Goal: Information Seeking & Learning: Learn about a topic

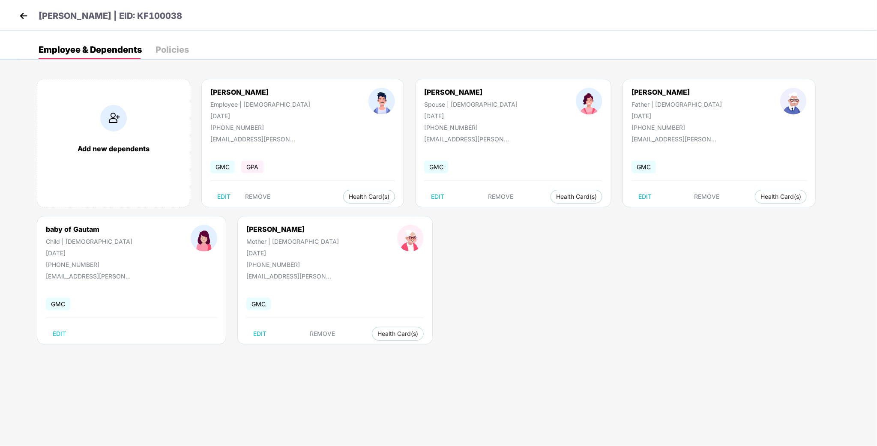
click at [22, 13] on img at bounding box center [23, 15] width 13 height 13
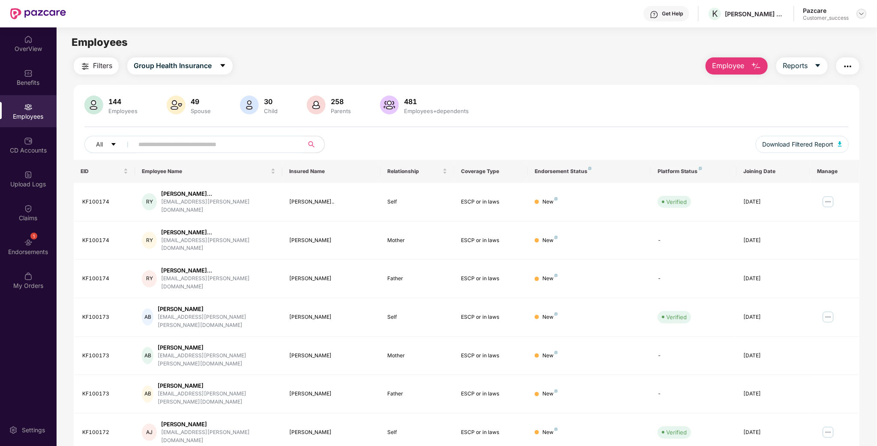
click at [861, 14] on img at bounding box center [862, 13] width 7 height 7
click at [808, 35] on div "Switch to partner view" at bounding box center [821, 33] width 111 height 17
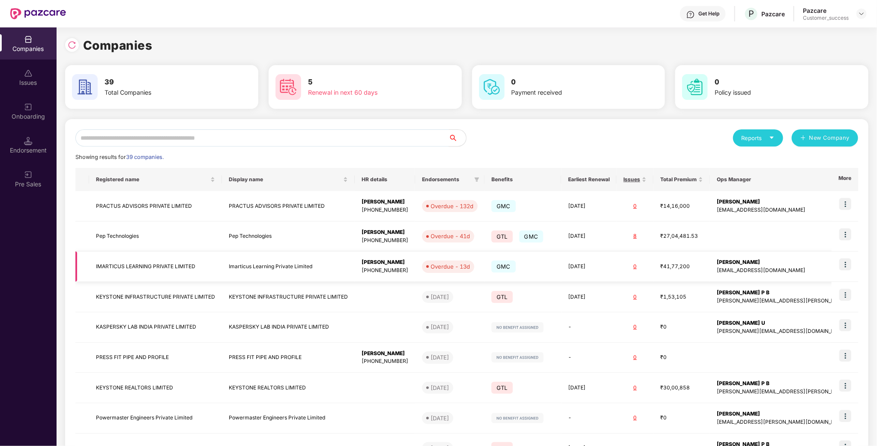
click at [110, 267] on td "IMARTICUS LEARNING PRIVATE LIMITED" at bounding box center [155, 267] width 133 height 30
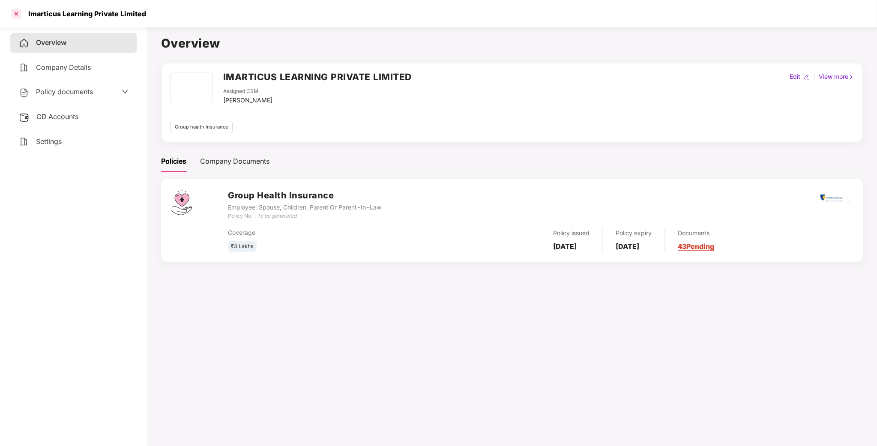
click at [18, 16] on div at bounding box center [16, 14] width 14 height 14
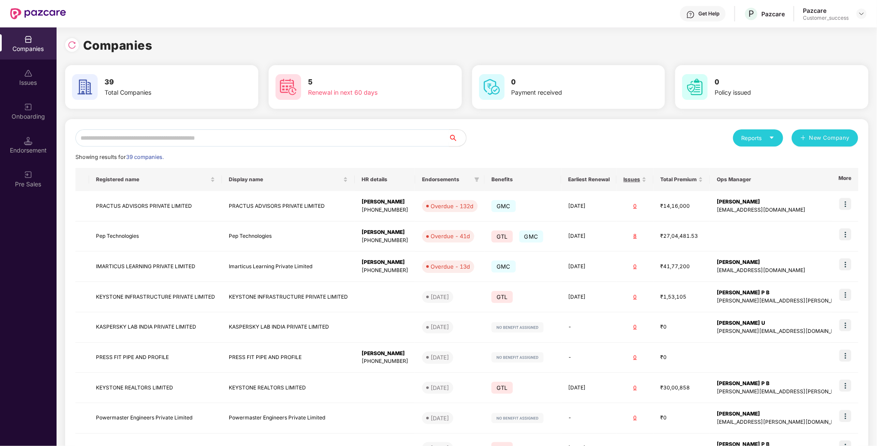
click at [210, 132] on input "text" at bounding box center [262, 137] width 374 height 17
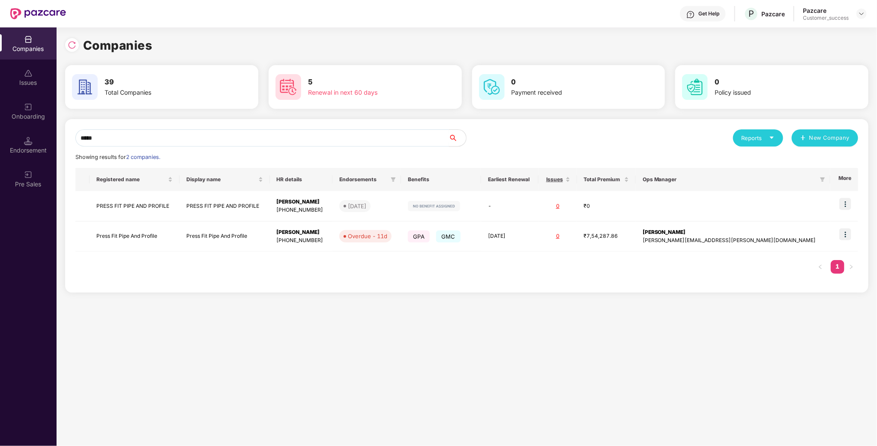
type input "*****"
click at [132, 233] on td "Press Fit Pipe And Profile" at bounding box center [135, 237] width 90 height 30
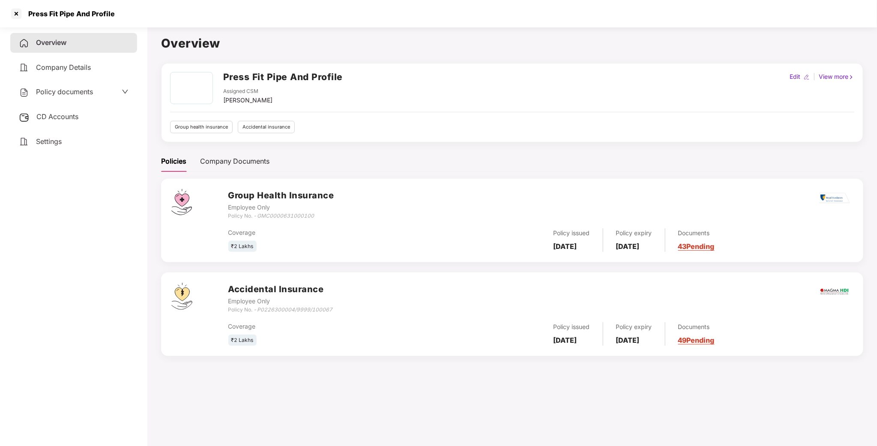
click at [84, 93] on span "Policy documents" at bounding box center [64, 91] width 57 height 9
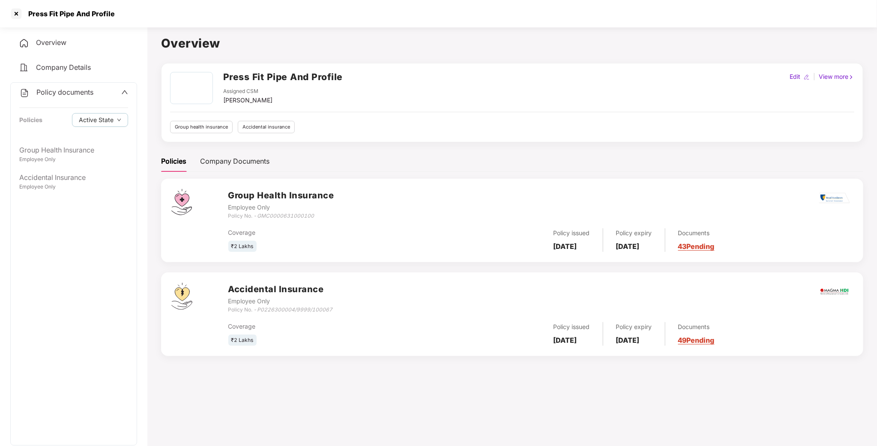
click at [84, 93] on span "Policy documents" at bounding box center [64, 92] width 57 height 9
drag, startPoint x: 279, startPoint y: 100, endPoint x: 223, endPoint y: 99, distance: 56.2
click at [223, 99] on div "Assigned CSM [PERSON_NAME]" at bounding box center [283, 96] width 120 height 18
click at [89, 94] on span "Policy documents" at bounding box center [64, 91] width 57 height 9
click at [80, 161] on div "Employee Only" at bounding box center [73, 160] width 109 height 8
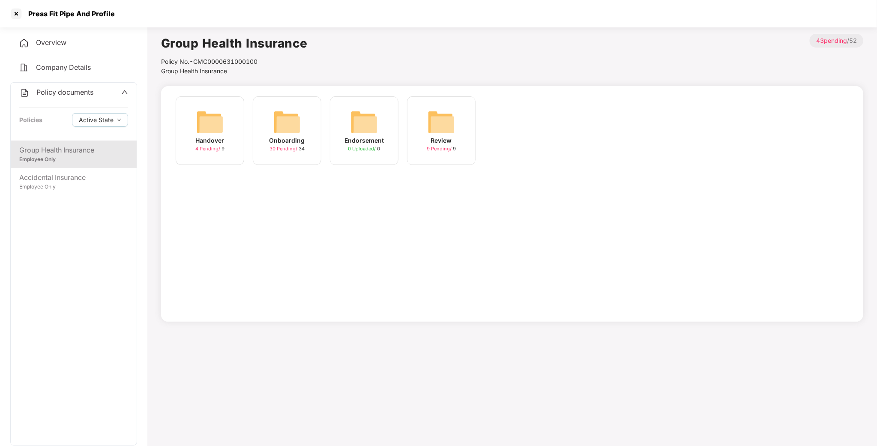
click at [282, 125] on img at bounding box center [286, 121] width 27 height 27
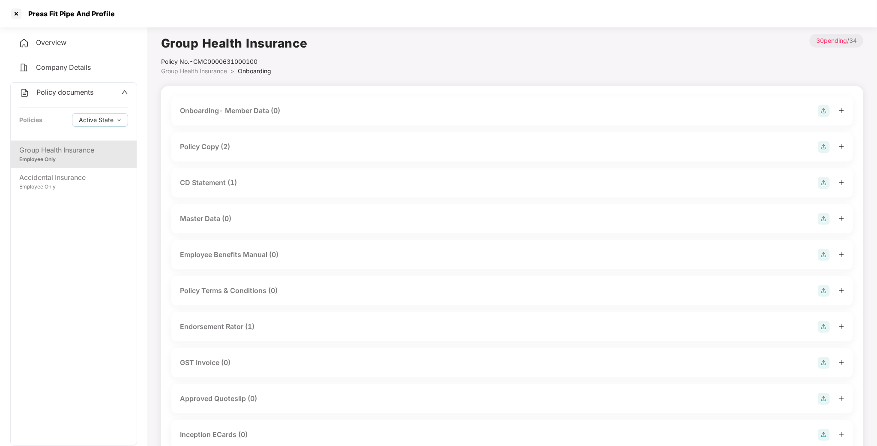
click at [210, 144] on div "Policy Copy (2)" at bounding box center [205, 146] width 50 height 11
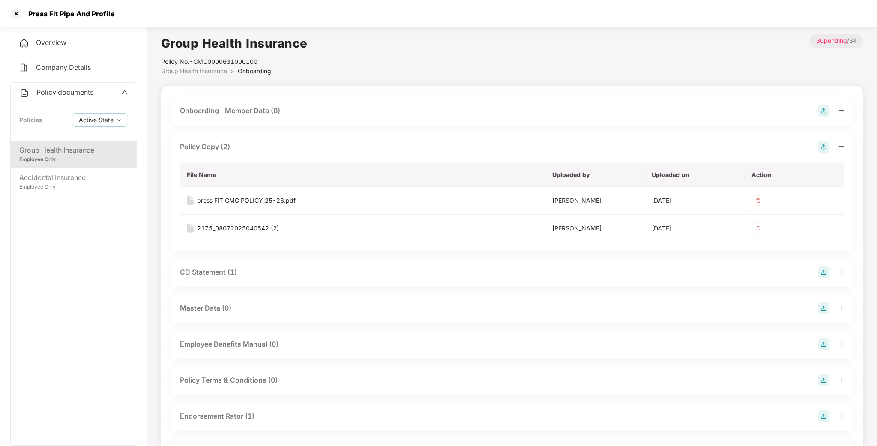
click at [205, 144] on div "Policy Copy (2)" at bounding box center [205, 146] width 50 height 11
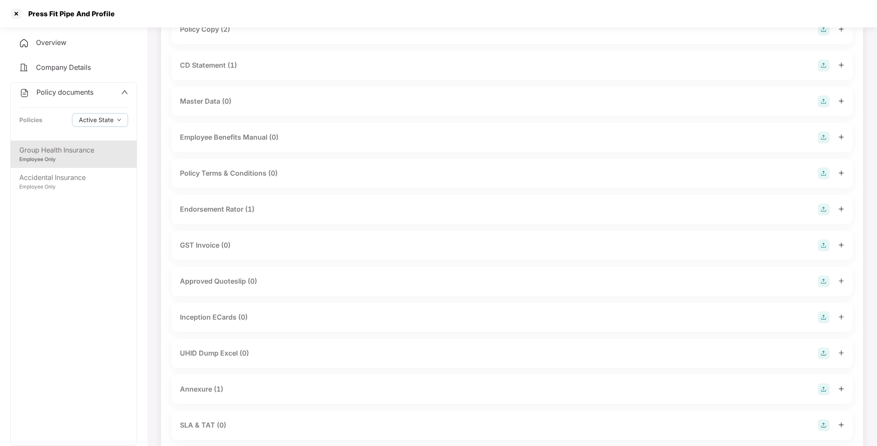
scroll to position [129, 0]
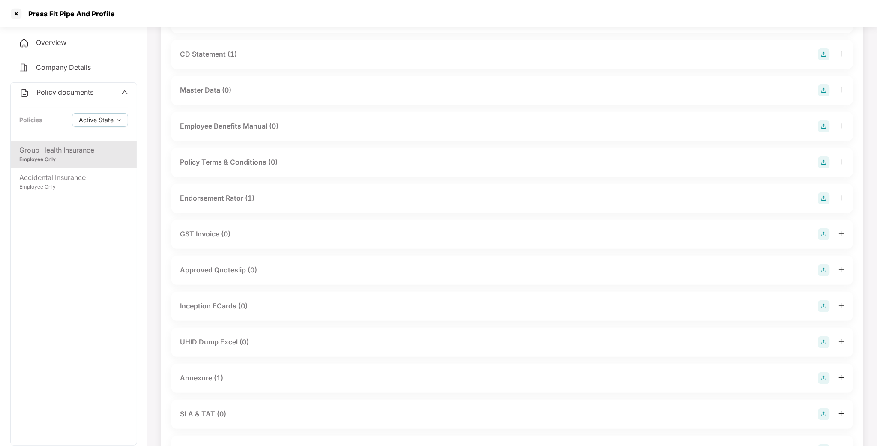
click at [215, 200] on div "Endorsement Rator (1)" at bounding box center [217, 198] width 75 height 11
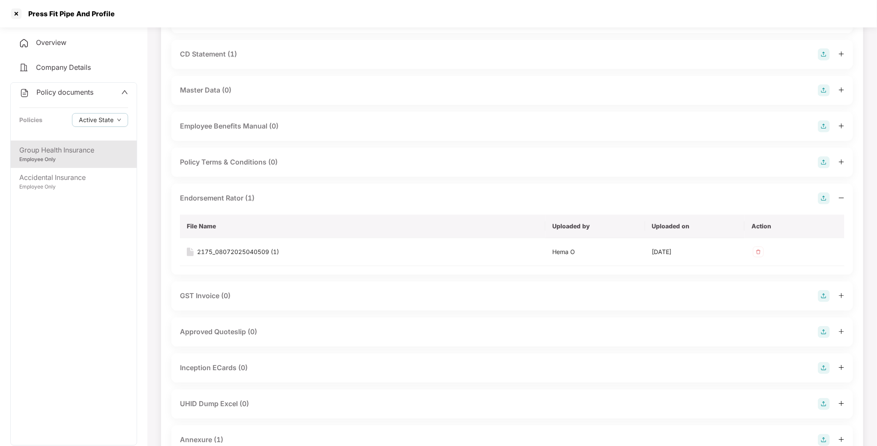
scroll to position [193, 0]
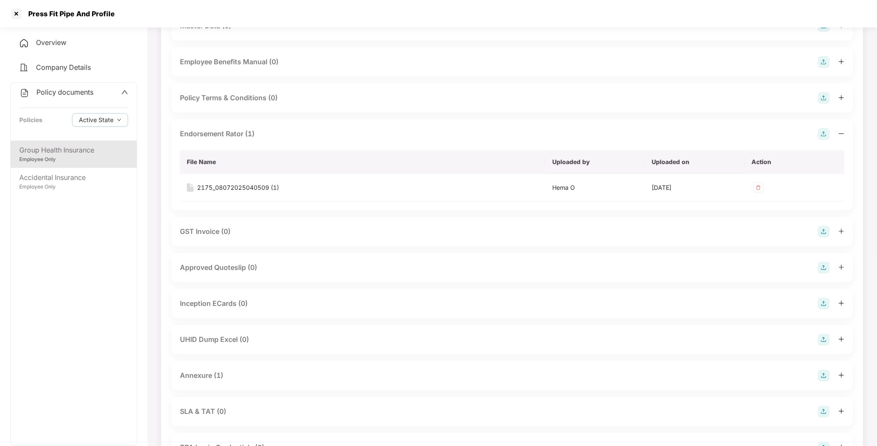
click at [222, 342] on div "UHID Dump Excel (0)" at bounding box center [214, 339] width 69 height 11
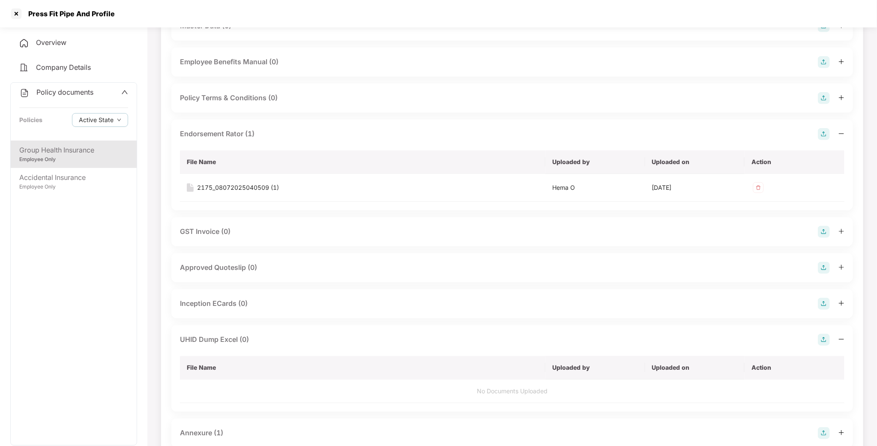
click at [222, 344] on div "UHID Dump Excel (0)" at bounding box center [214, 339] width 69 height 11
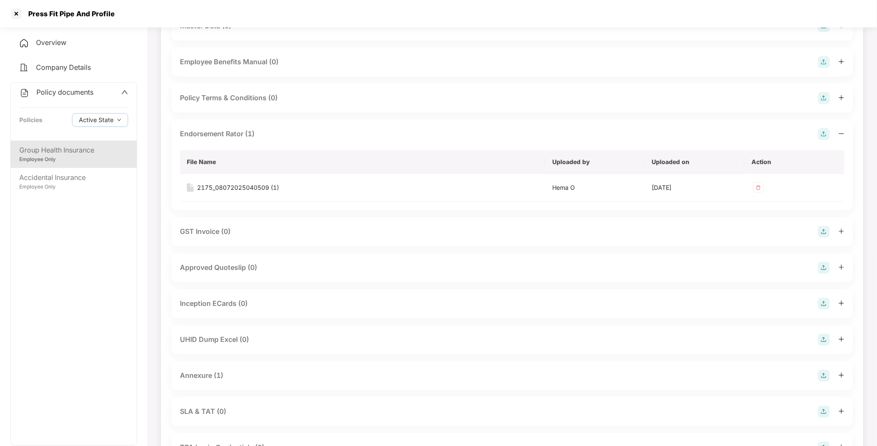
click at [209, 371] on div "Annexure (1)" at bounding box center [201, 375] width 43 height 11
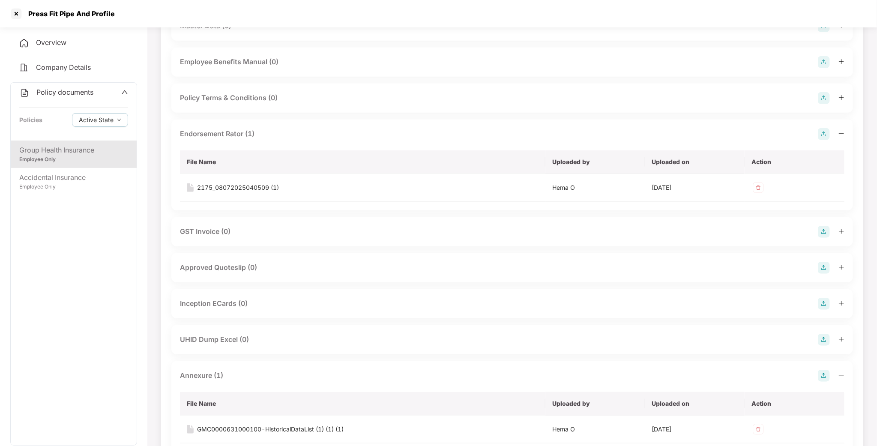
scroll to position [257, 0]
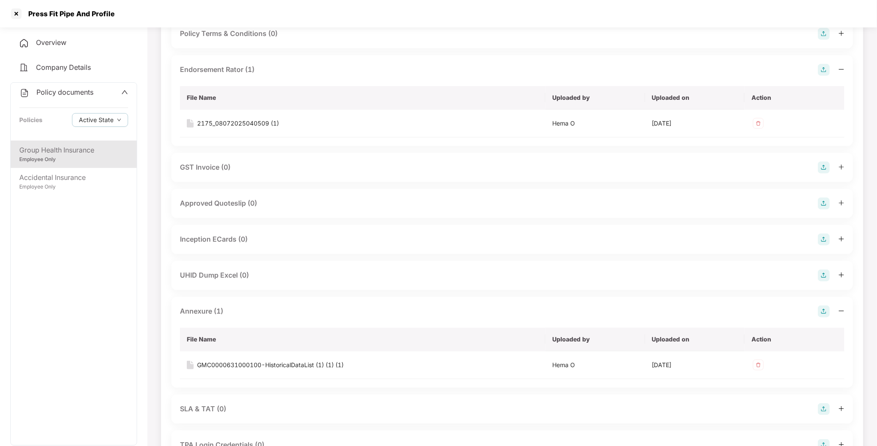
click at [216, 275] on div "UHID Dump Excel (0)" at bounding box center [214, 275] width 69 height 11
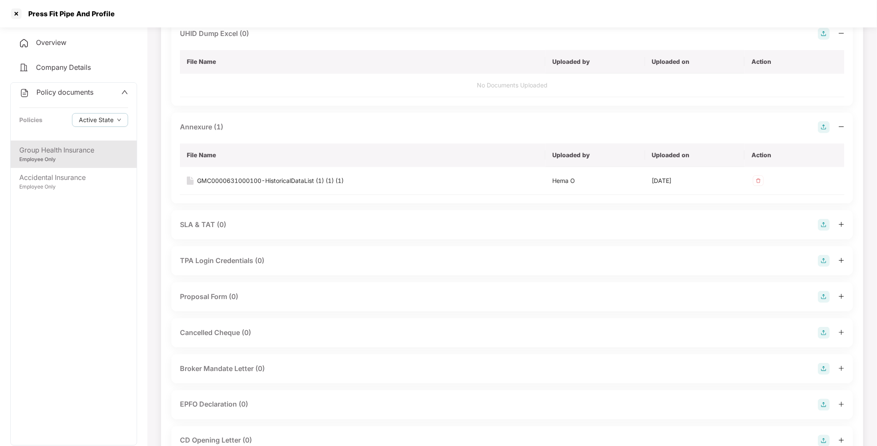
scroll to position [386, 0]
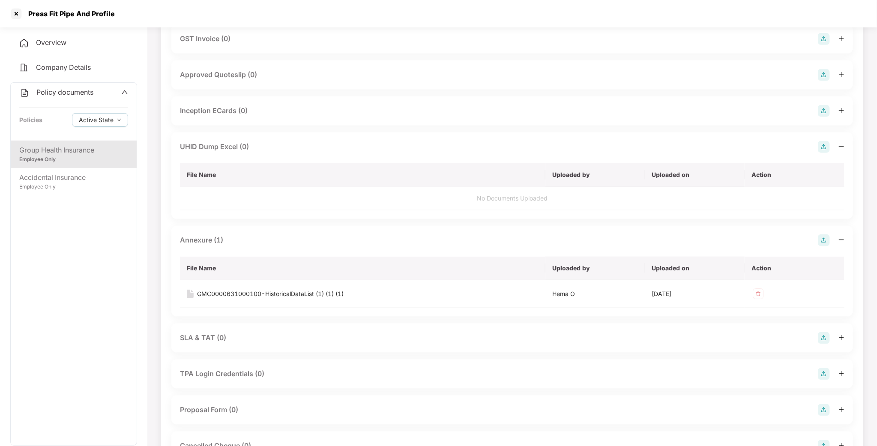
click at [208, 153] on div "UHID Dump Excel (0)" at bounding box center [512, 147] width 665 height 12
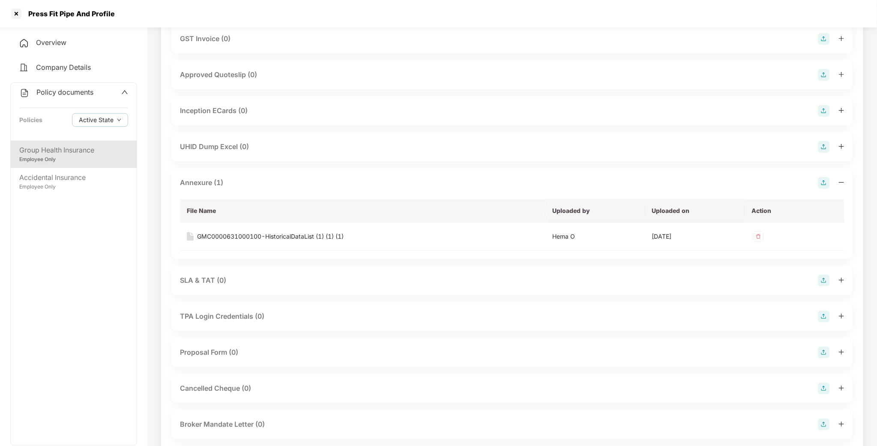
click at [208, 153] on div "UHID Dump Excel (0)" at bounding box center [512, 147] width 665 height 12
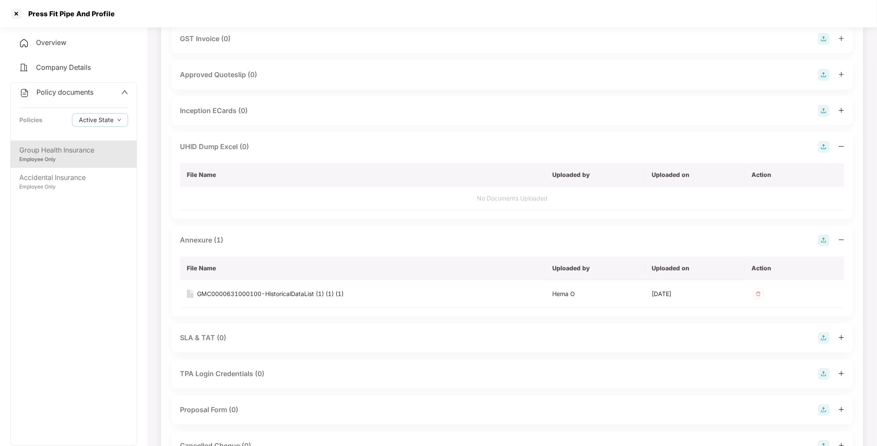
click at [208, 153] on div "UHID Dump Excel (0)" at bounding box center [512, 147] width 665 height 12
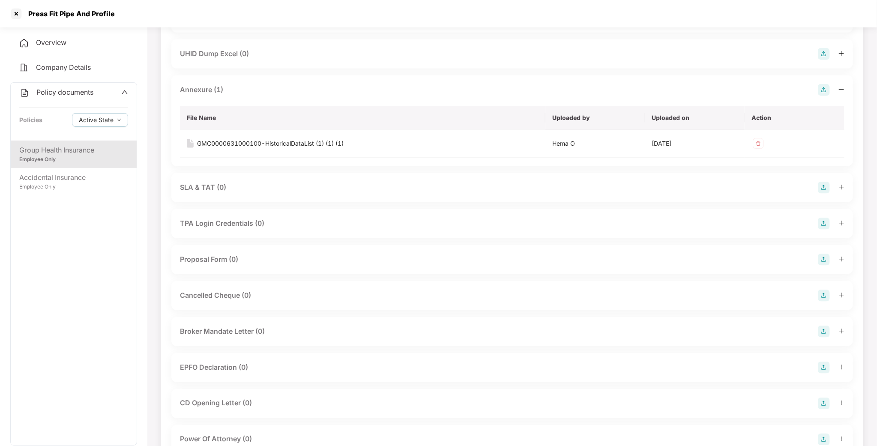
scroll to position [579, 0]
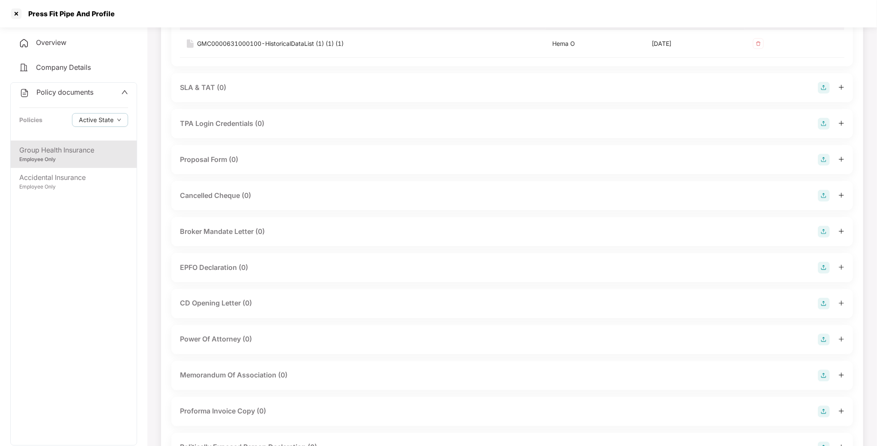
click at [54, 89] on span "Policy documents" at bounding box center [64, 92] width 57 height 9
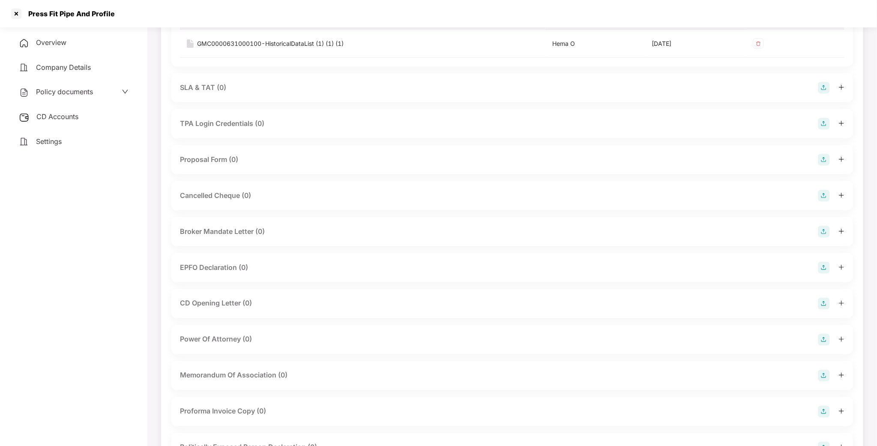
click at [75, 93] on span "Policy documents" at bounding box center [64, 91] width 57 height 9
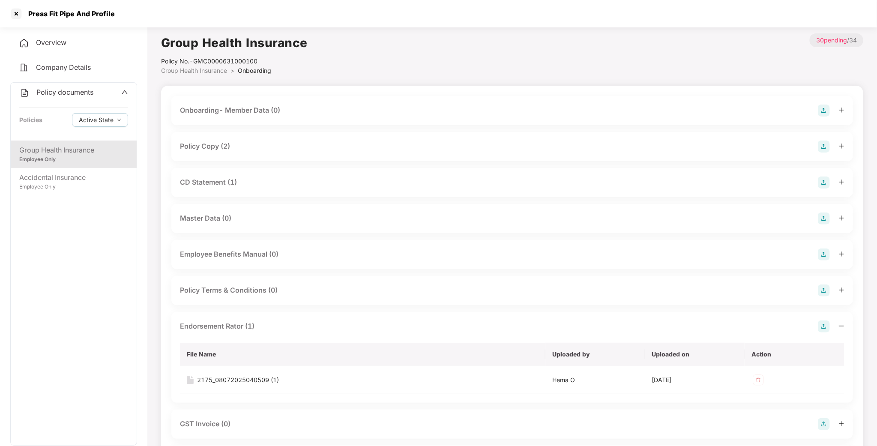
scroll to position [0, 0]
click at [199, 186] on div "CD Statement (1)" at bounding box center [208, 182] width 57 height 11
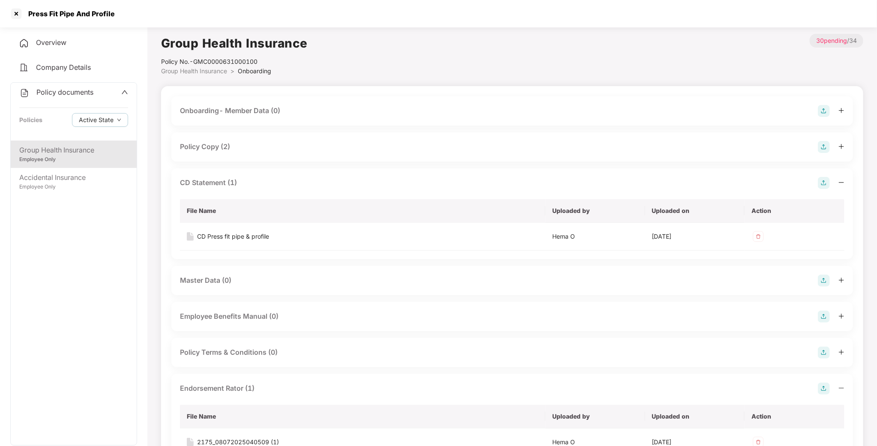
click at [48, 87] on div "Policy documents" at bounding box center [56, 92] width 74 height 11
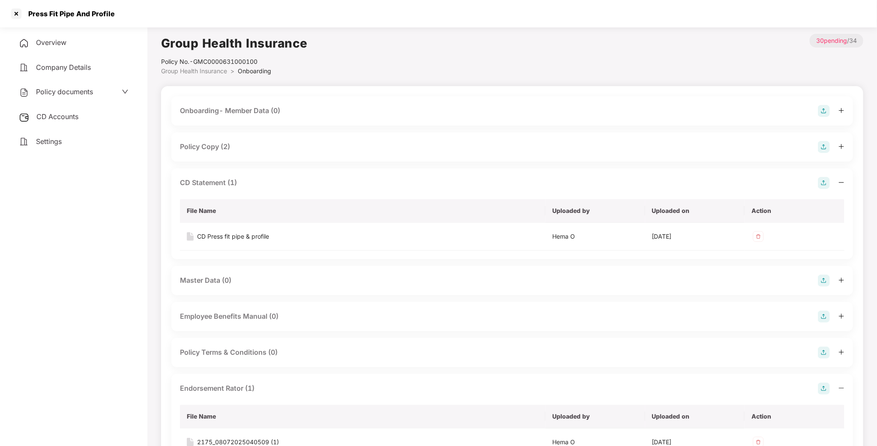
click at [69, 88] on span "Policy documents" at bounding box center [64, 91] width 57 height 9
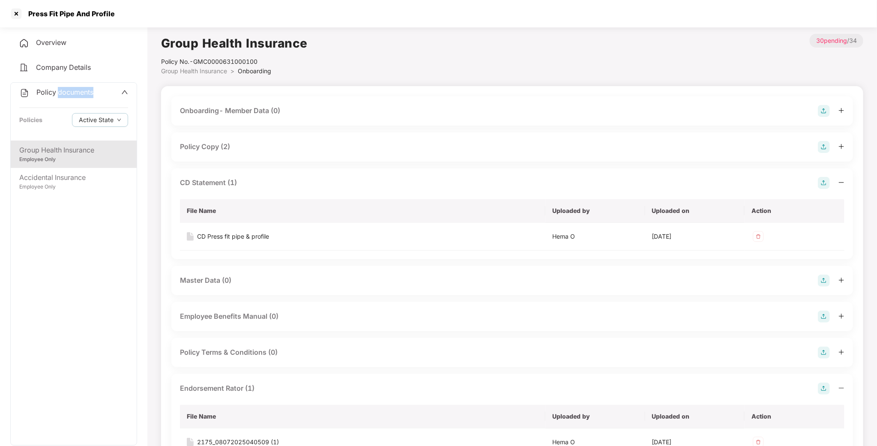
click at [69, 88] on span "Policy documents" at bounding box center [64, 92] width 57 height 9
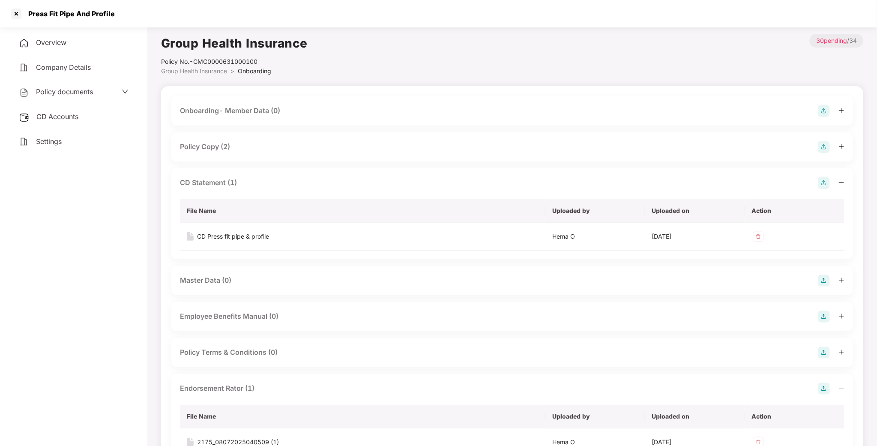
click at [58, 103] on div "Overview Company Details Policy documents CD Accounts Settings" at bounding box center [73, 92] width 127 height 118
click at [61, 116] on span "CD Accounts" at bounding box center [57, 116] width 42 height 9
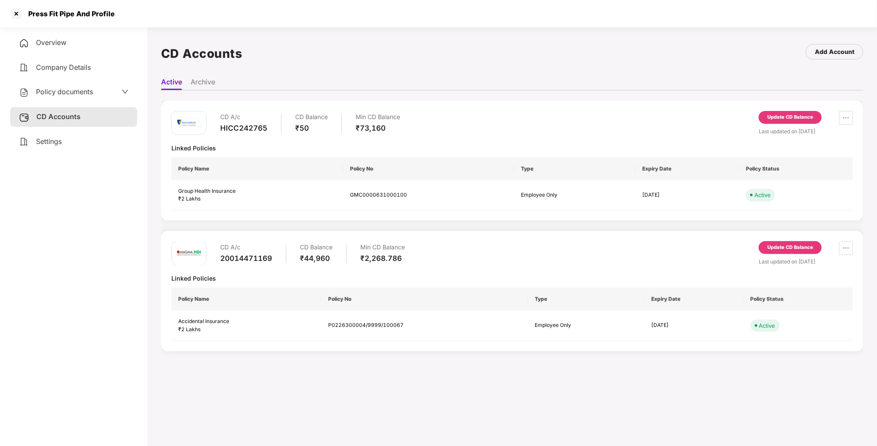
click at [68, 44] on div "Overview" at bounding box center [73, 43] width 127 height 20
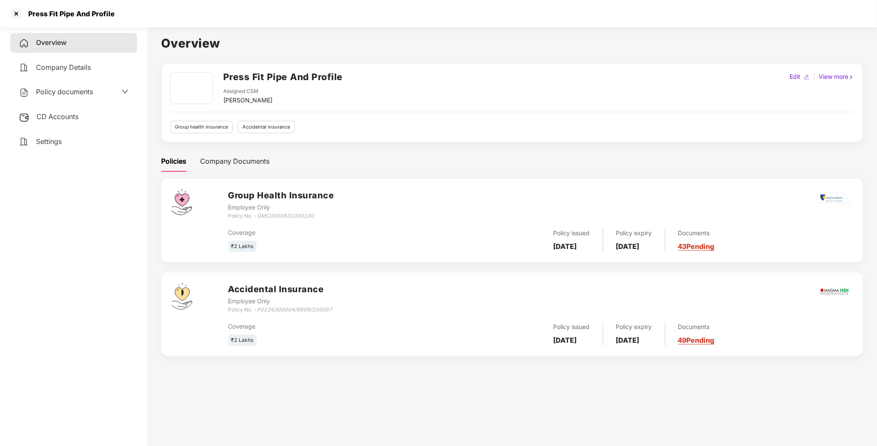
click at [260, 288] on h3 "Accidental Insurance" at bounding box center [280, 289] width 105 height 13
click at [183, 294] on img at bounding box center [181, 296] width 21 height 27
click at [69, 94] on span "Policy documents" at bounding box center [64, 91] width 57 height 9
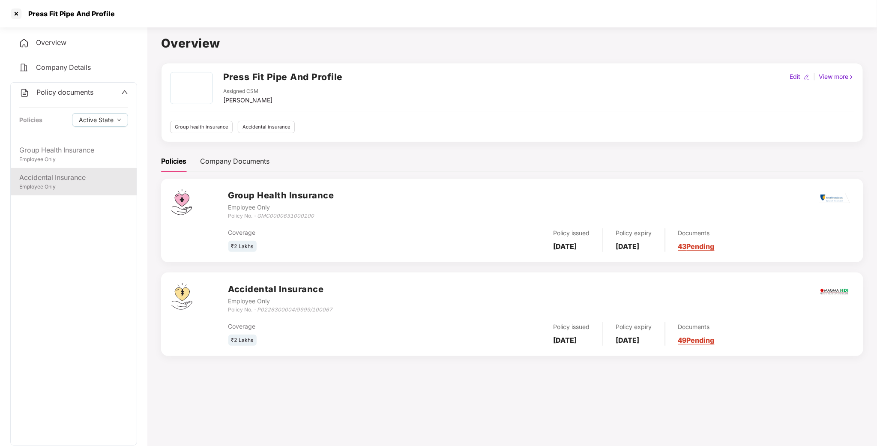
click at [44, 180] on div "Accidental Insurance" at bounding box center [73, 177] width 109 height 11
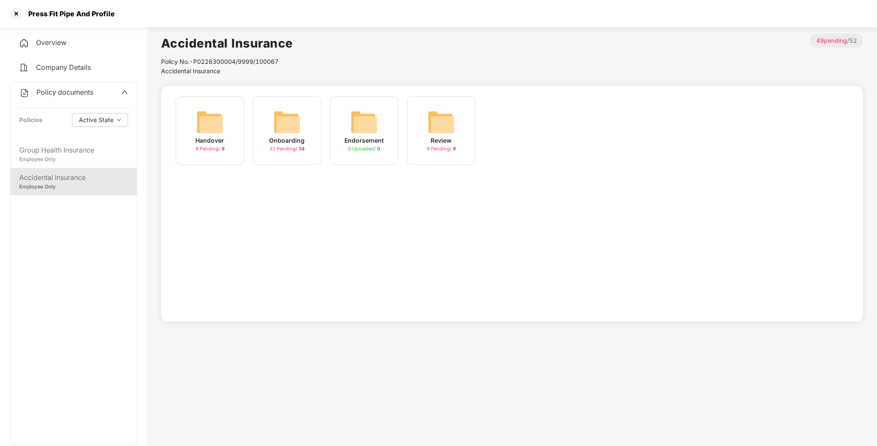
click at [288, 122] on img at bounding box center [286, 121] width 27 height 27
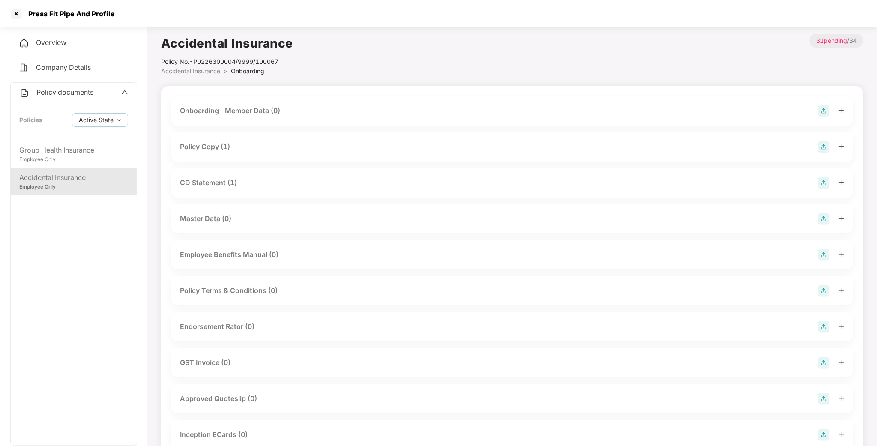
click at [208, 143] on div "Policy Copy (1)" at bounding box center [205, 146] width 50 height 11
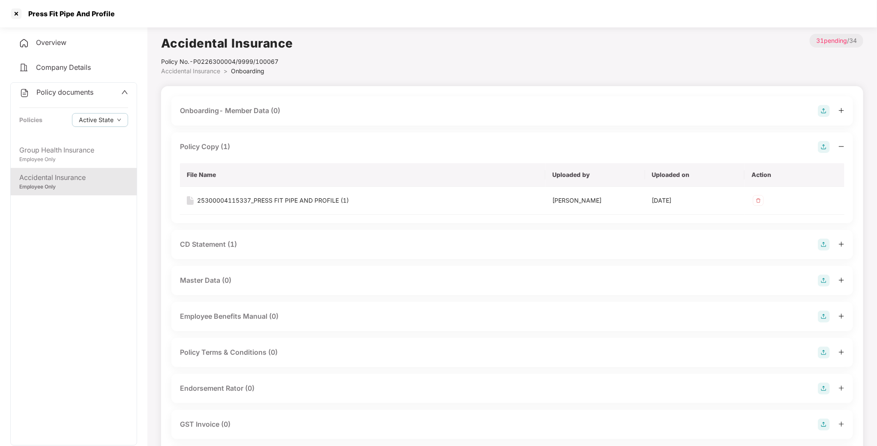
click at [206, 252] on div "CD Statement (1)" at bounding box center [512, 244] width 682 height 29
click at [212, 240] on div "CD Statement (1)" at bounding box center [208, 244] width 57 height 11
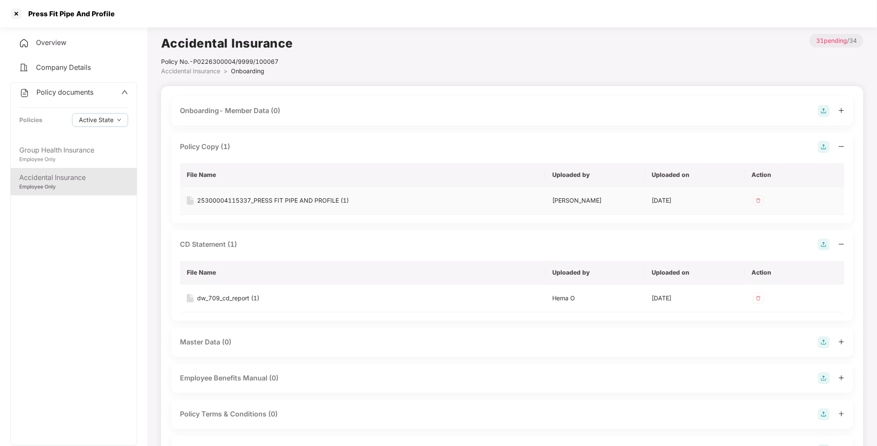
click at [534, 202] on div "25300004115337_PRESS FIT PIPE AND PROFILE (1)" at bounding box center [363, 200] width 352 height 9
click at [15, 11] on div at bounding box center [16, 14] width 14 height 14
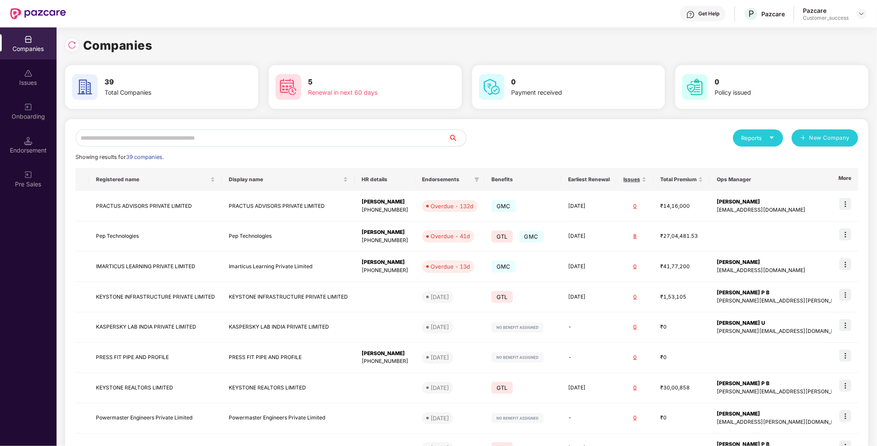
click at [249, 137] on input "text" at bounding box center [262, 137] width 374 height 17
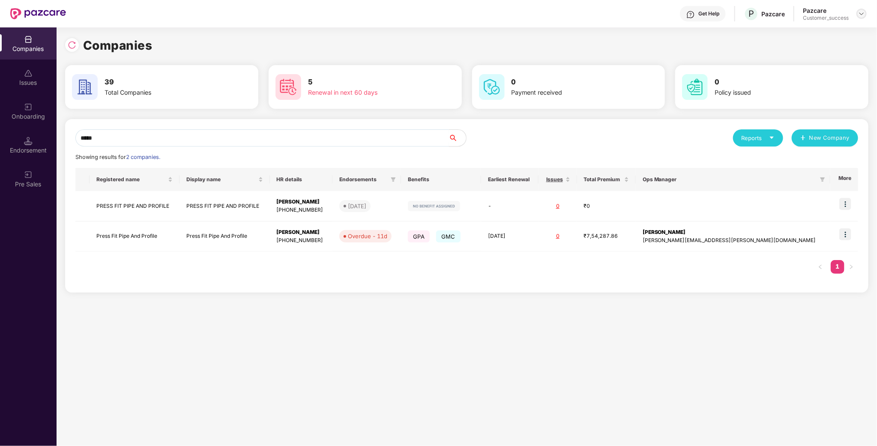
type input "*****"
click at [864, 13] on img at bounding box center [862, 13] width 7 height 7
click at [844, 231] on img at bounding box center [846, 234] width 12 height 12
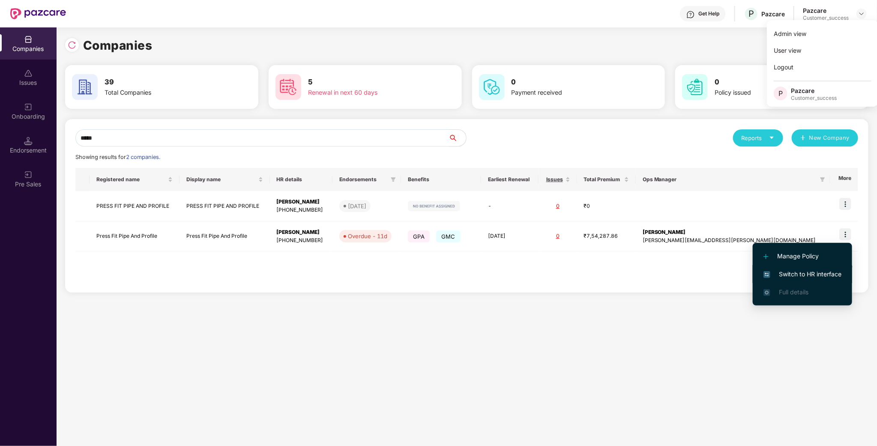
click at [801, 273] on span "Switch to HR interface" at bounding box center [803, 274] width 78 height 9
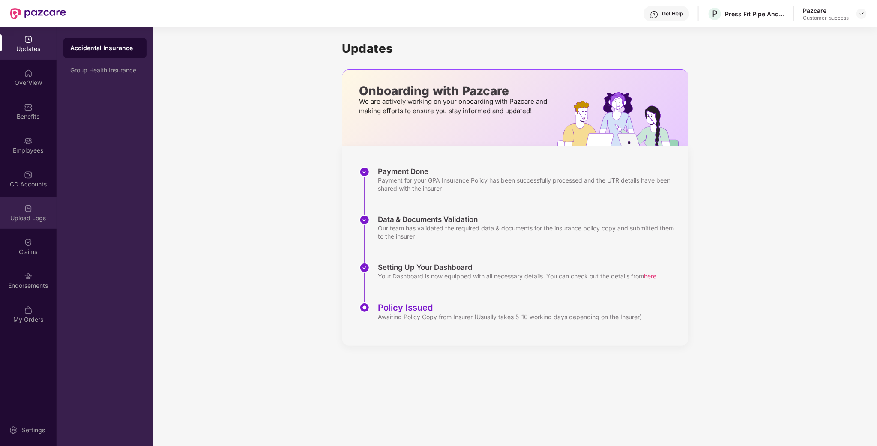
click at [26, 210] on img at bounding box center [28, 208] width 9 height 9
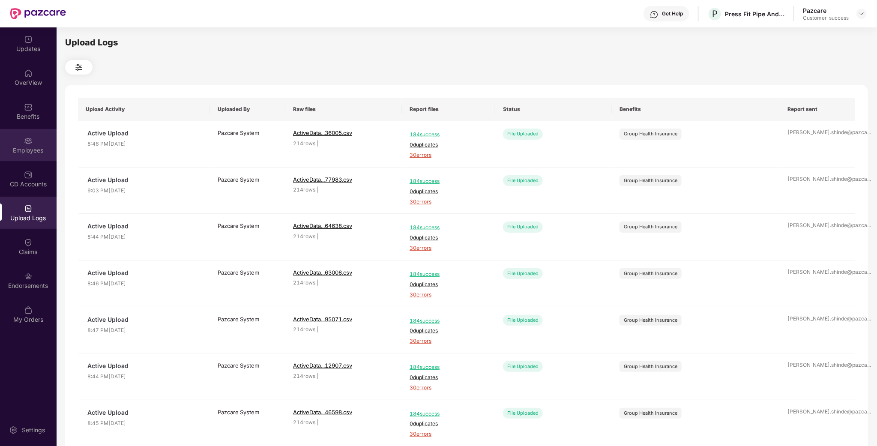
click at [29, 146] on div "Employees" at bounding box center [28, 150] width 57 height 9
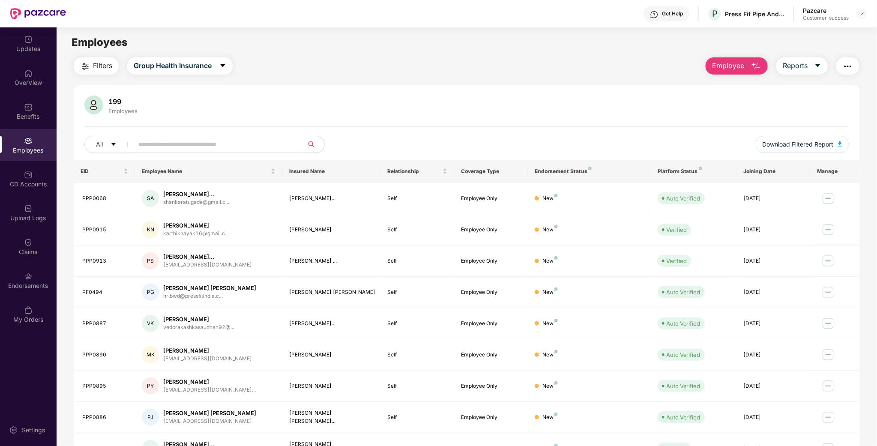
click at [99, 66] on span "Filters" at bounding box center [102, 65] width 19 height 11
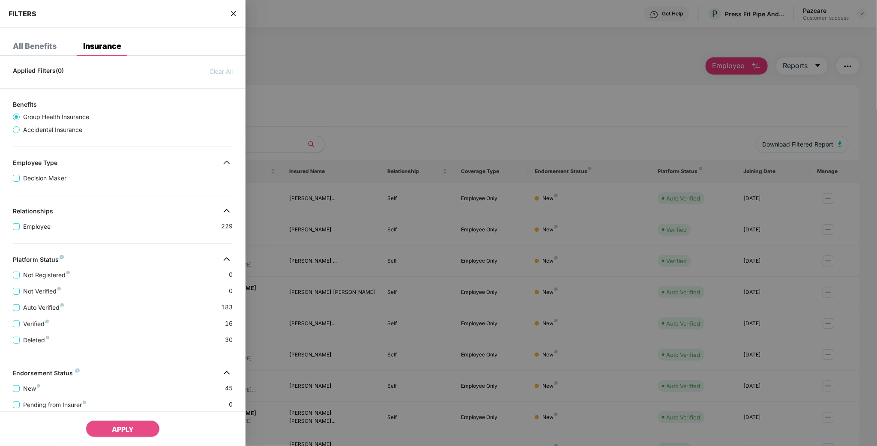
click at [350, 42] on div at bounding box center [438, 223] width 877 height 446
click at [39, 130] on span "Accidental Insurance" at bounding box center [53, 129] width 66 height 9
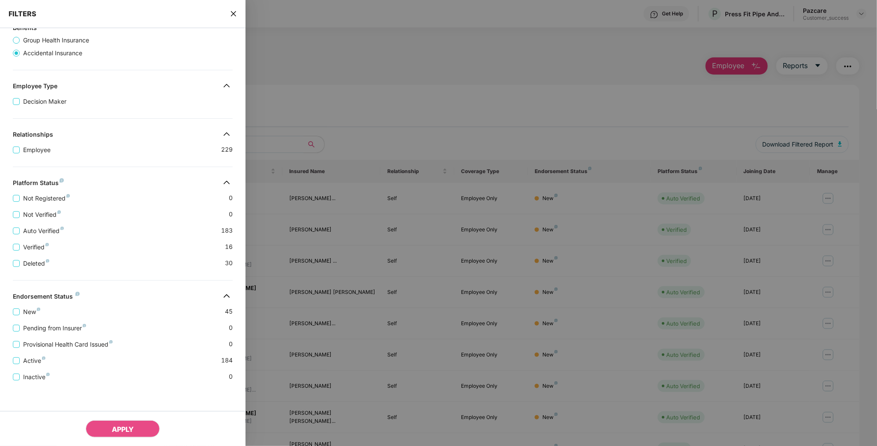
scroll to position [84, 0]
click at [231, 13] on icon "close" at bounding box center [233, 13] width 7 height 7
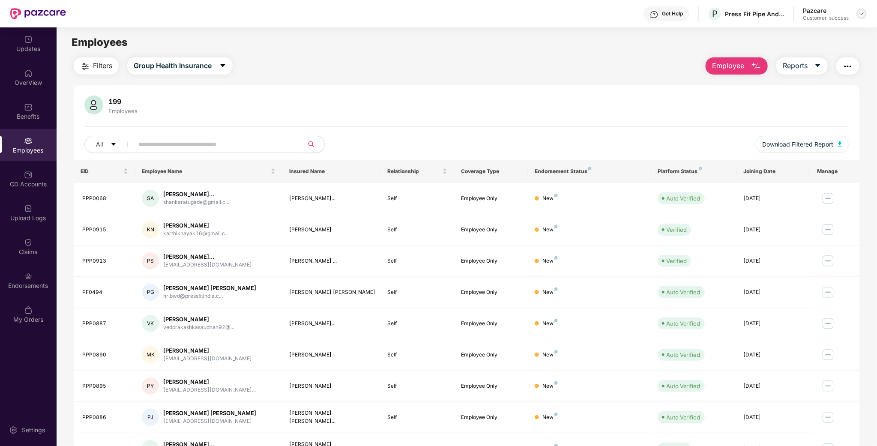
click at [859, 14] on img at bounding box center [862, 13] width 7 height 7
click at [824, 40] on div "Switch to partner view" at bounding box center [821, 33] width 111 height 17
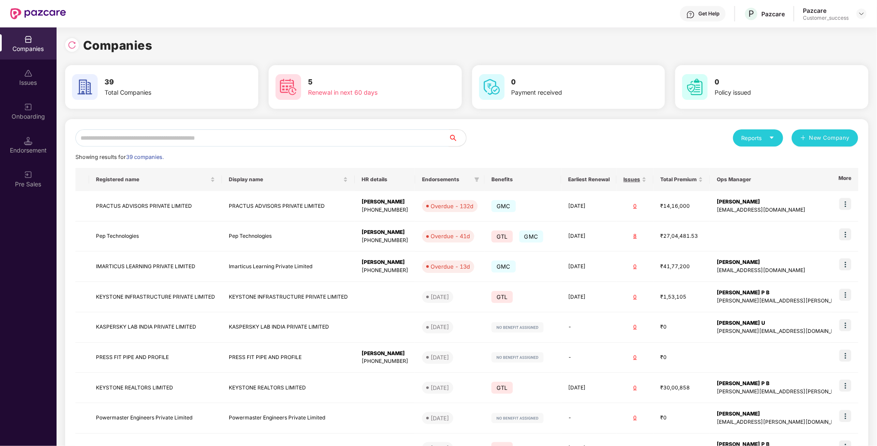
click at [208, 125] on div "Reports New Company Showing results for 39 companies. Registered name Display n…" at bounding box center [467, 327] width 804 height 416
click at [202, 139] on input "text" at bounding box center [262, 137] width 374 height 17
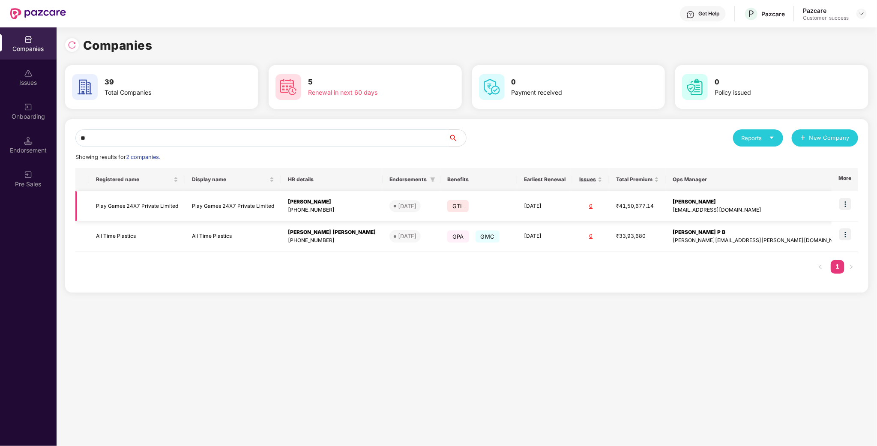
type input "**"
click at [853, 201] on td at bounding box center [845, 206] width 27 height 30
click at [844, 203] on img at bounding box center [846, 204] width 12 height 12
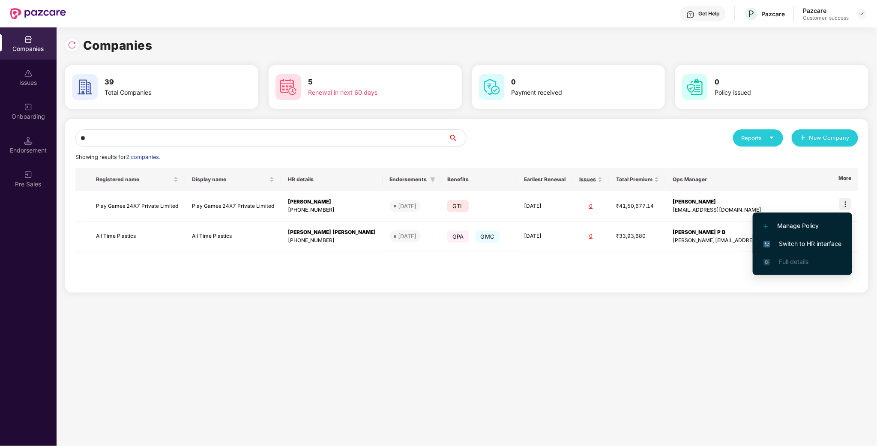
click at [807, 243] on span "Switch to HR interface" at bounding box center [803, 243] width 78 height 9
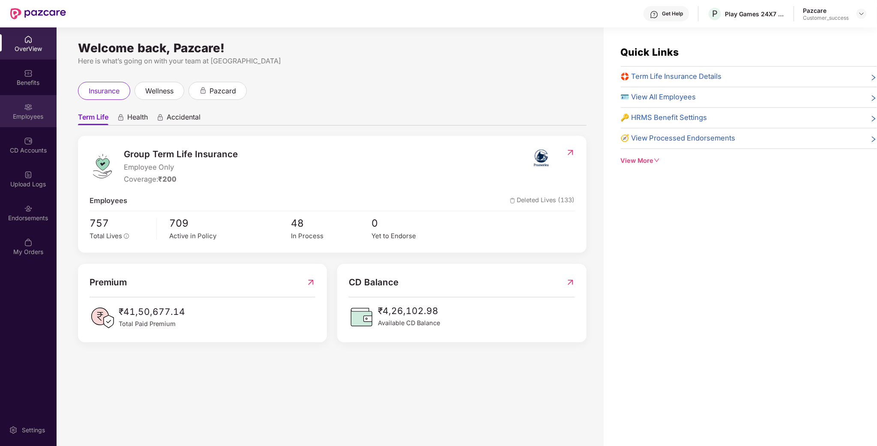
click at [21, 111] on div "Employees" at bounding box center [28, 111] width 57 height 32
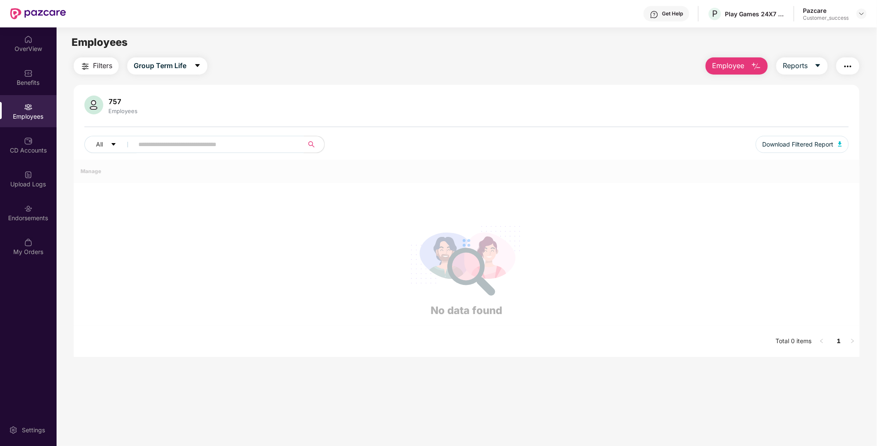
click at [184, 148] on input "text" at bounding box center [215, 144] width 154 height 13
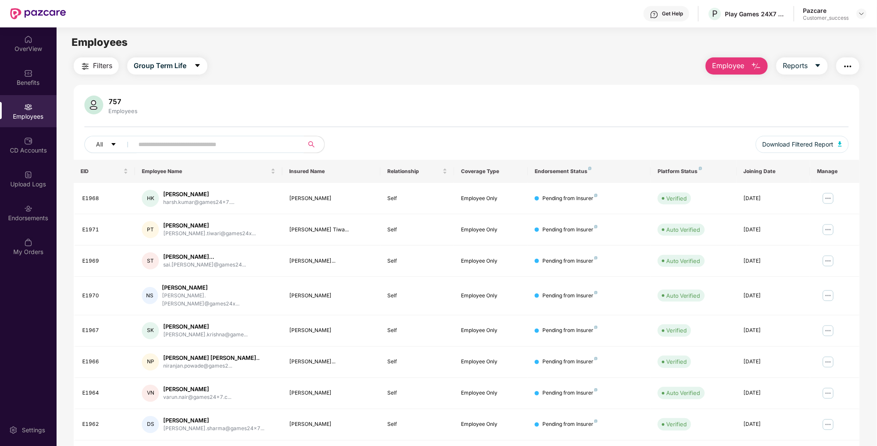
paste input "*****"
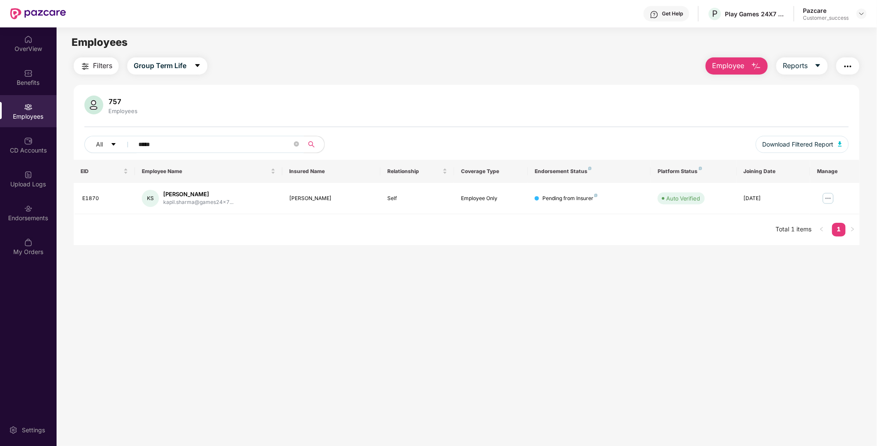
type input "*****"
click at [865, 12] on img at bounding box center [862, 13] width 7 height 7
click at [835, 33] on div "Switch to partner view" at bounding box center [821, 33] width 111 height 17
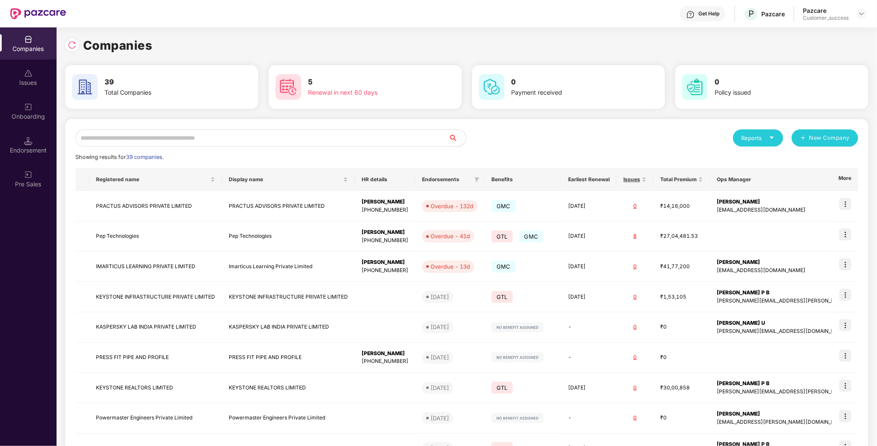
click at [278, 142] on input "text" at bounding box center [262, 137] width 374 height 17
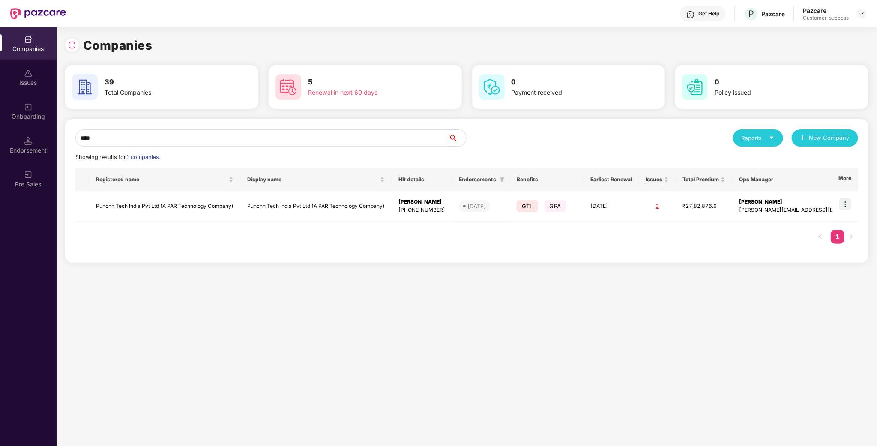
type input "****"
click at [844, 203] on img at bounding box center [846, 204] width 12 height 12
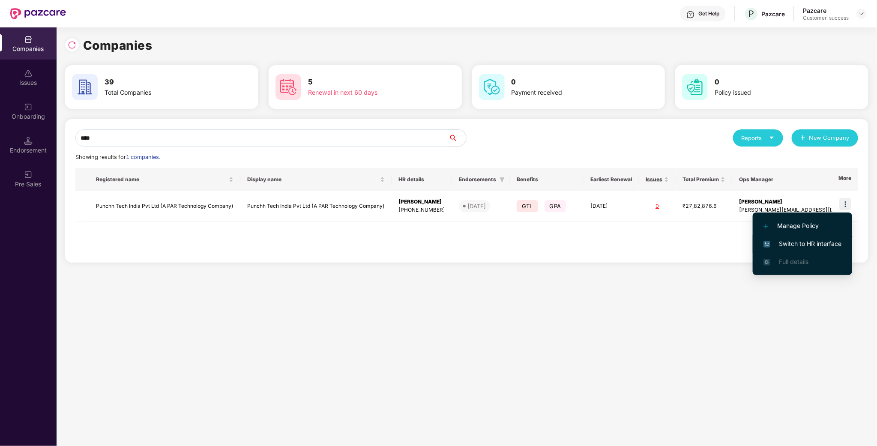
click at [799, 247] on span "Switch to HR interface" at bounding box center [803, 243] width 78 height 9
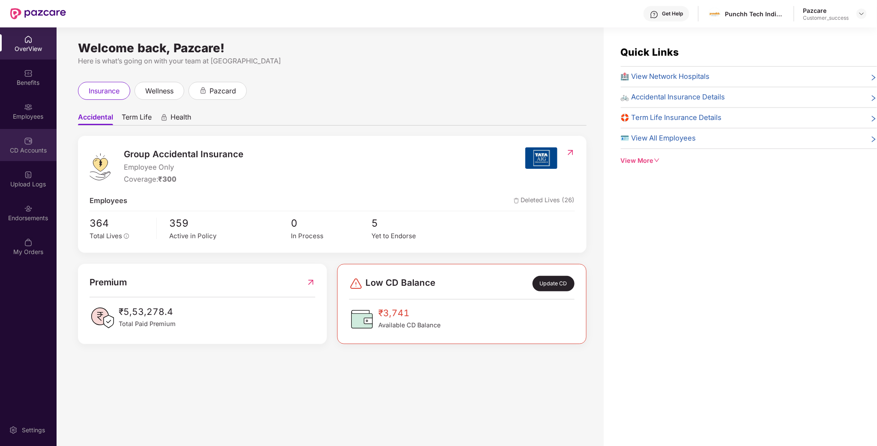
click at [32, 132] on div "CD Accounts" at bounding box center [28, 145] width 57 height 32
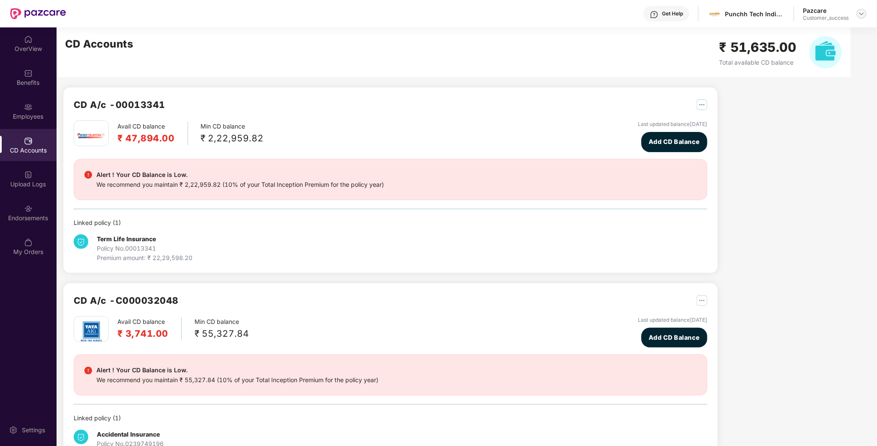
click at [859, 15] on img at bounding box center [862, 13] width 7 height 7
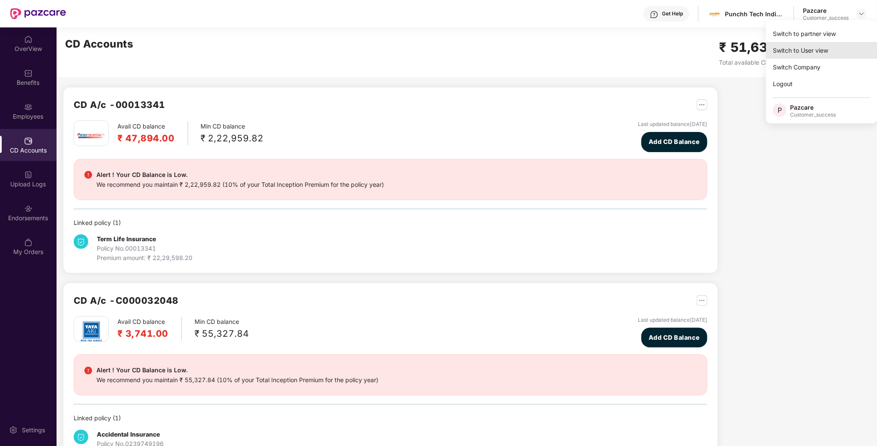
click at [833, 42] on div "Switch to User view" at bounding box center [821, 50] width 111 height 17
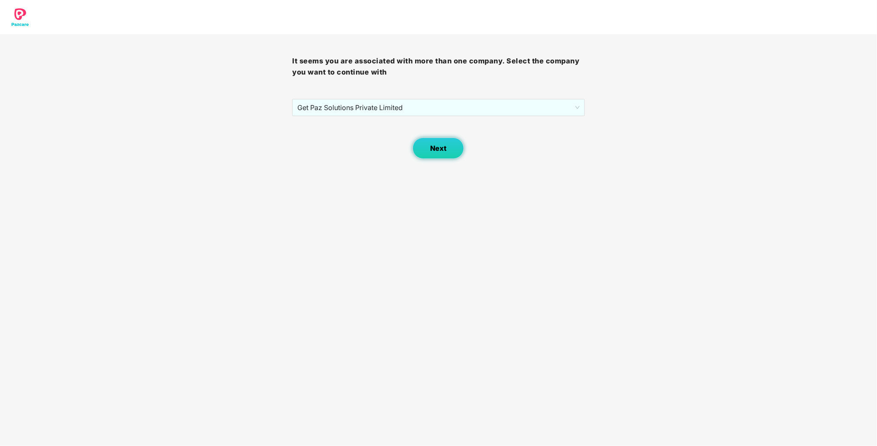
click at [455, 147] on button "Next" at bounding box center [438, 148] width 51 height 21
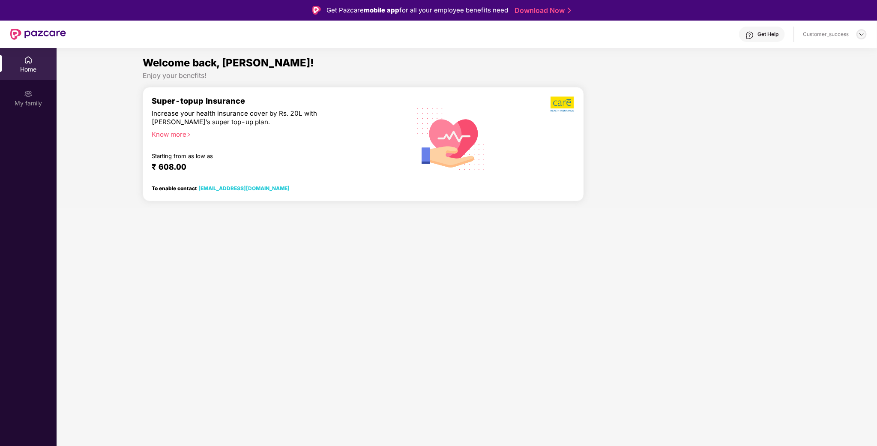
click at [860, 38] on div at bounding box center [862, 34] width 10 height 10
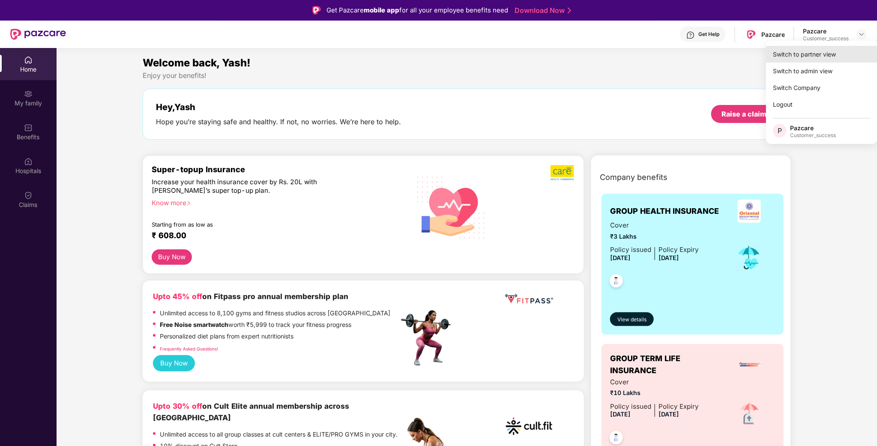
click at [823, 49] on div "Switch to partner view" at bounding box center [821, 54] width 111 height 17
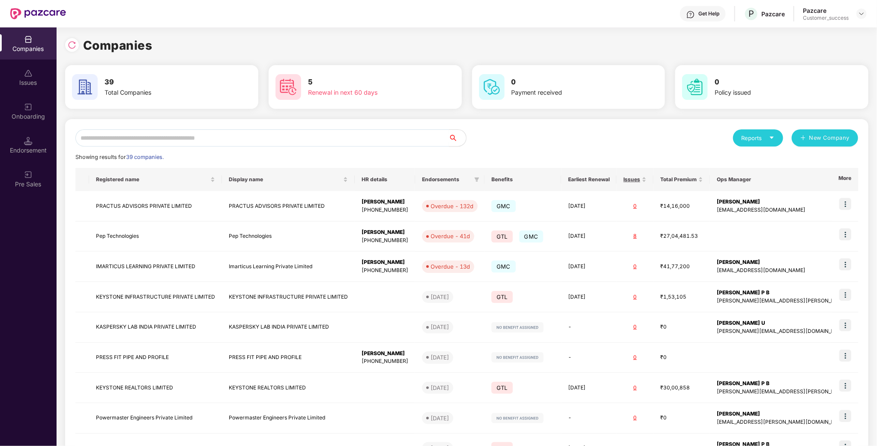
click at [227, 134] on input "text" at bounding box center [262, 137] width 374 height 17
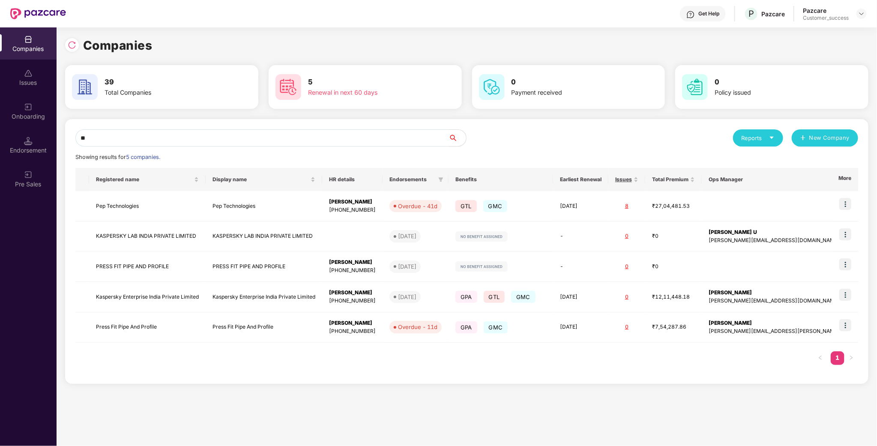
type input "***"
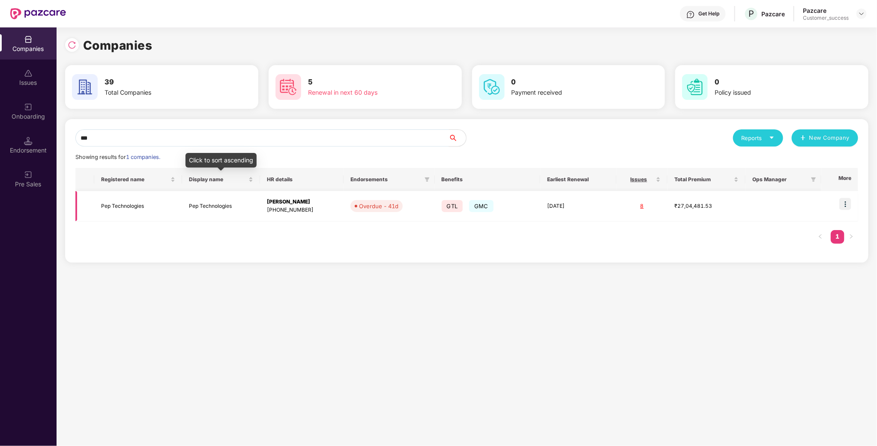
click at [144, 196] on td "Pep Technologies" at bounding box center [137, 206] width 87 height 30
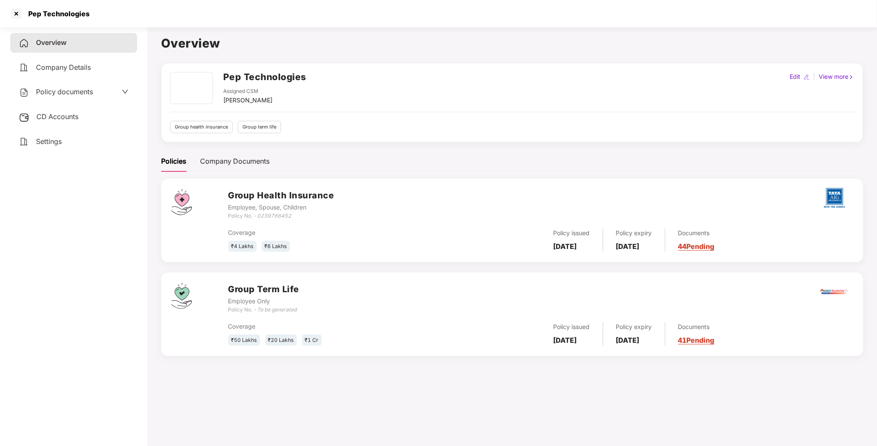
click at [94, 87] on div "Policy documents" at bounding box center [73, 92] width 127 height 20
click at [81, 91] on span "Policy documents" at bounding box center [64, 91] width 57 height 9
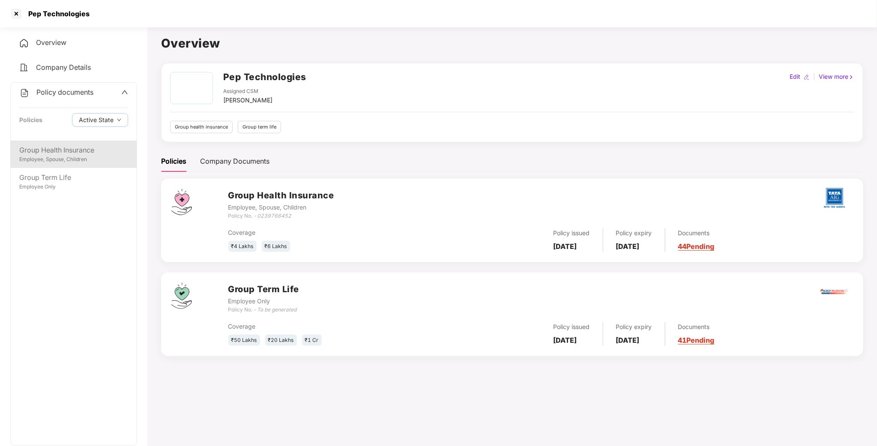
click at [38, 152] on div "Group Health Insurance" at bounding box center [73, 150] width 109 height 11
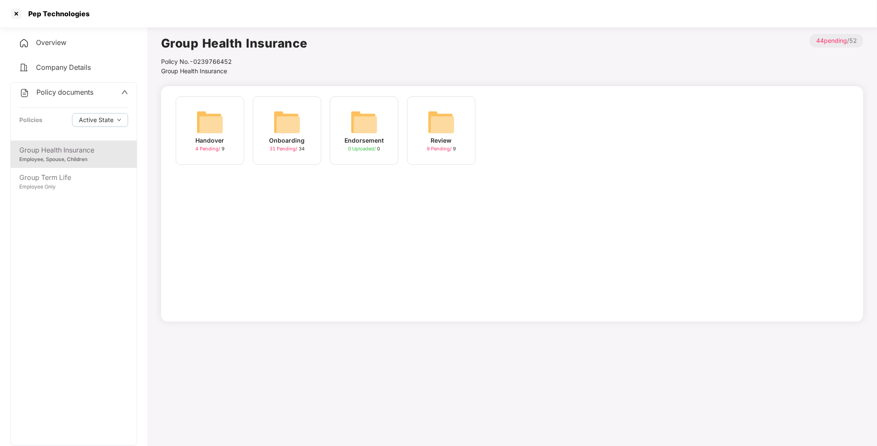
click at [279, 120] on img at bounding box center [286, 121] width 27 height 27
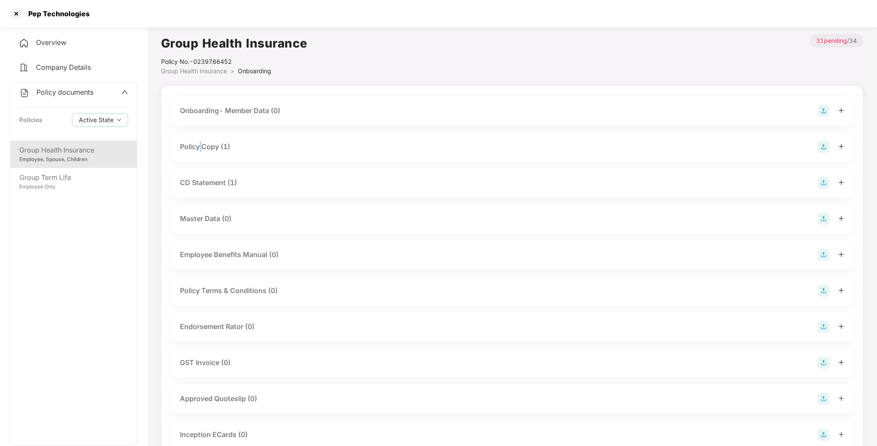
click at [202, 152] on div "Policy Copy (1)" at bounding box center [512, 147] width 665 height 12
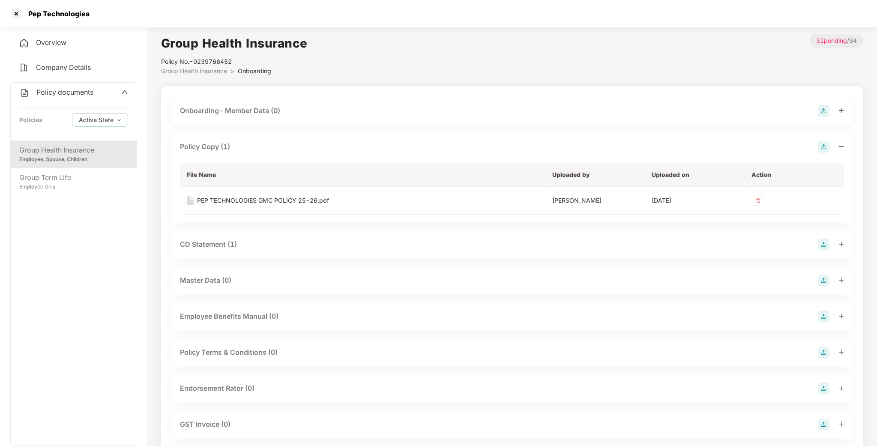
click at [233, 245] on div "CD Statement (1)" at bounding box center [208, 244] width 57 height 11
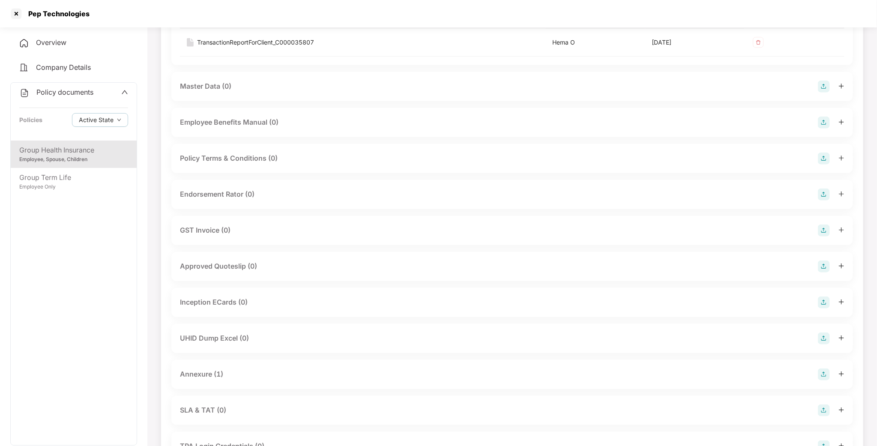
scroll to position [257, 0]
click at [198, 375] on div "Annexure (1)" at bounding box center [201, 373] width 43 height 11
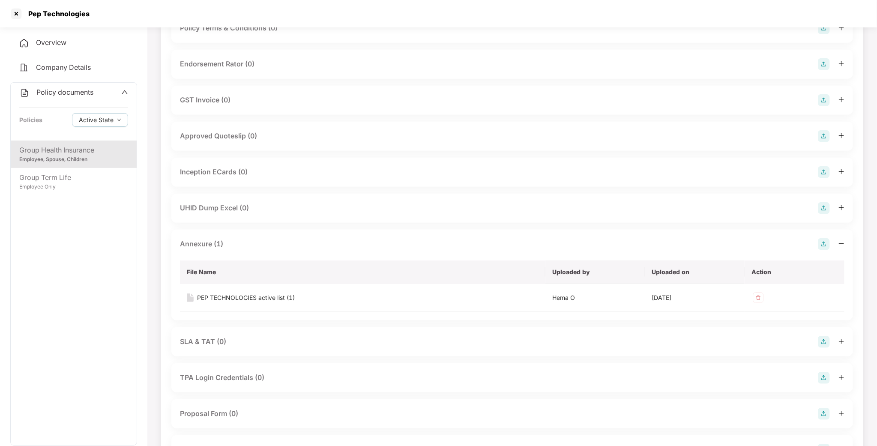
scroll to position [386, 0]
click at [220, 213] on div "UHID Dump Excel (0)" at bounding box center [214, 208] width 69 height 11
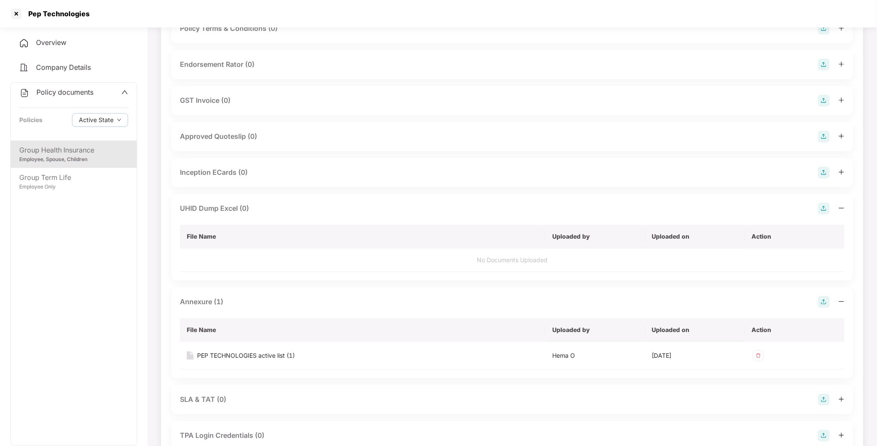
click at [220, 213] on div "UHID Dump Excel (0)" at bounding box center [214, 208] width 69 height 11
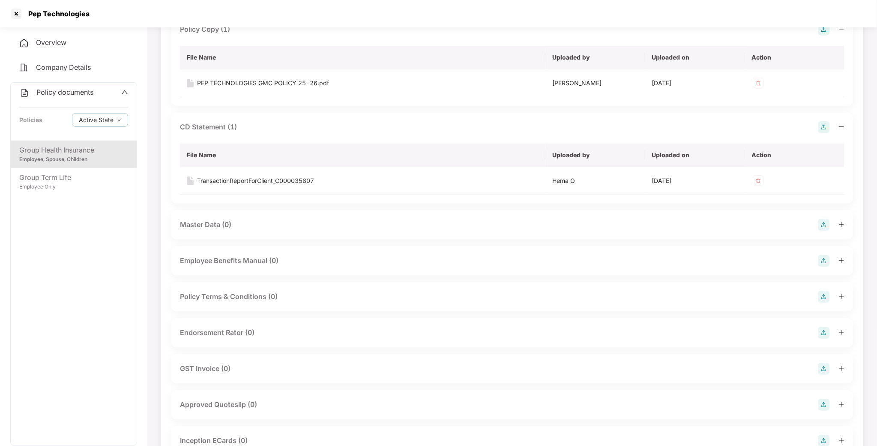
scroll to position [0, 0]
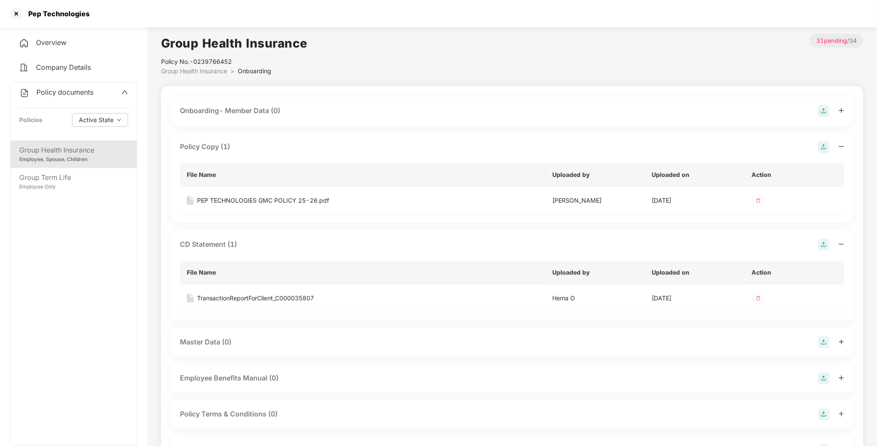
click at [207, 147] on div "Policy Copy (1)" at bounding box center [205, 146] width 50 height 11
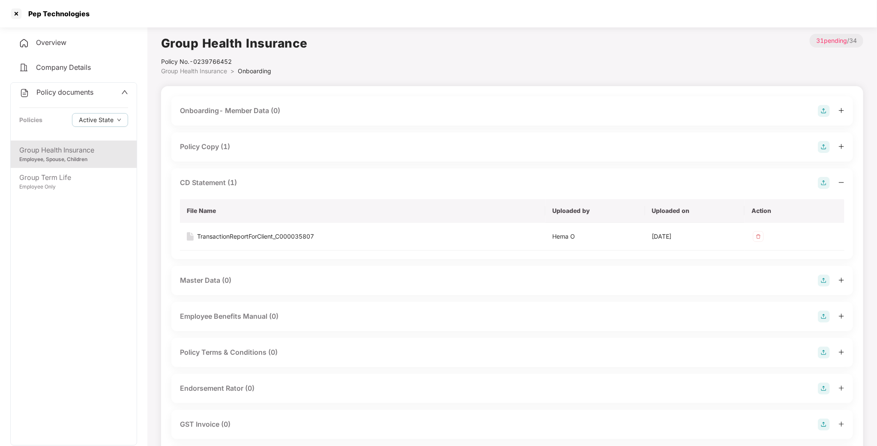
click at [196, 180] on div "CD Statement (1)" at bounding box center [208, 182] width 57 height 11
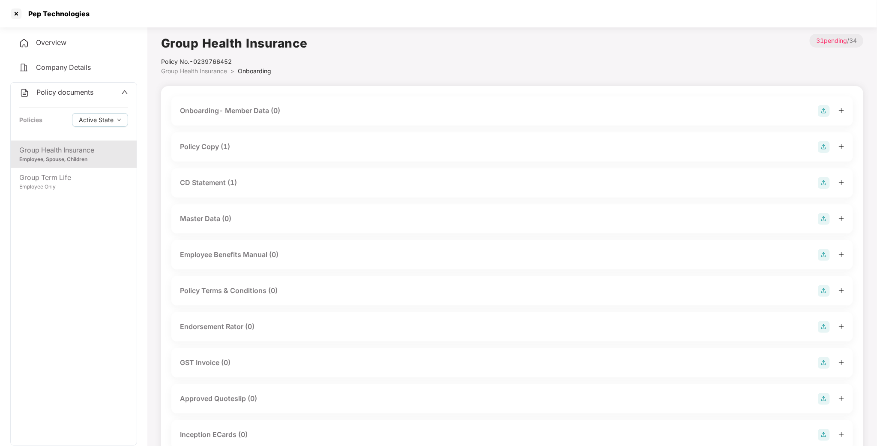
click at [80, 159] on div "Employee, Spouse, Children" at bounding box center [73, 160] width 109 height 8
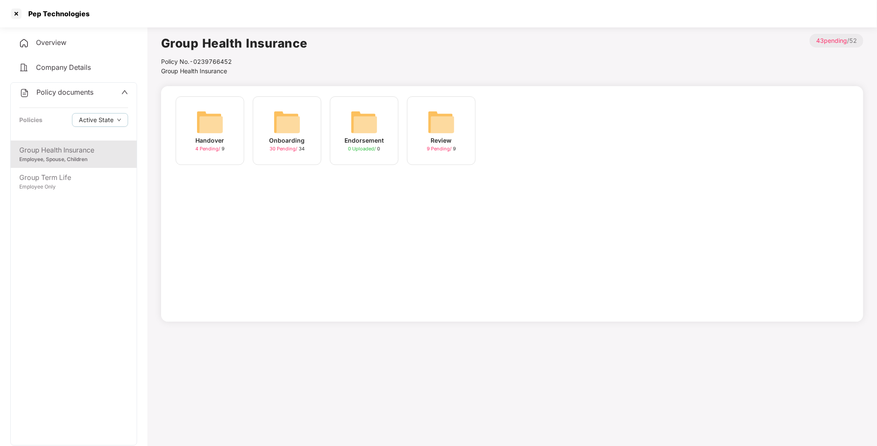
click at [291, 121] on img at bounding box center [286, 121] width 27 height 27
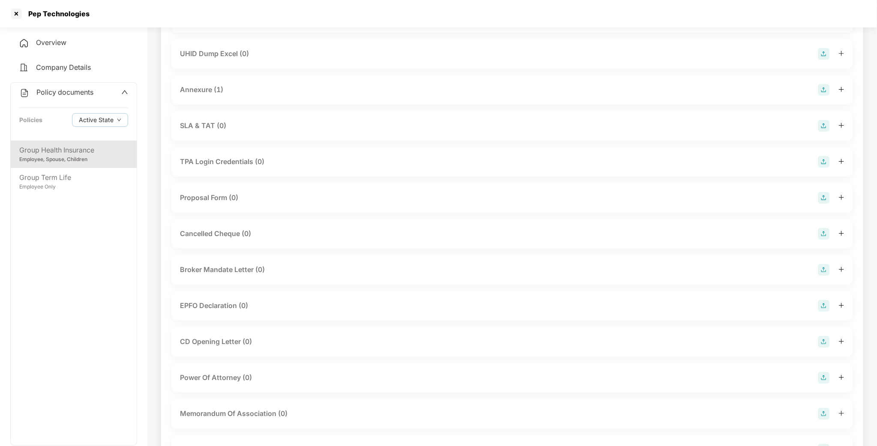
scroll to position [386, 0]
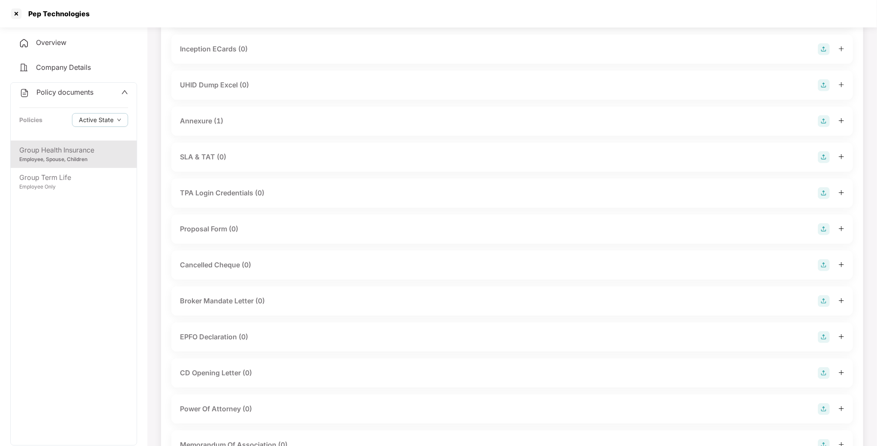
click at [213, 84] on div "UHID Dump Excel (0)" at bounding box center [214, 85] width 69 height 11
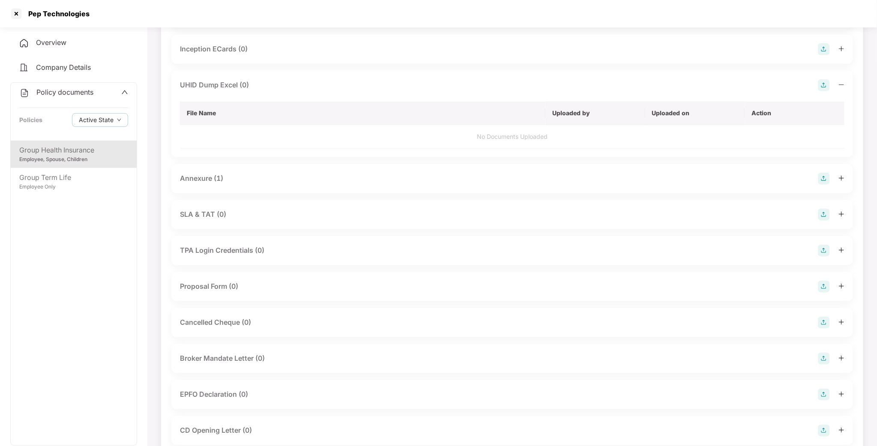
click at [821, 86] on img at bounding box center [824, 85] width 12 height 12
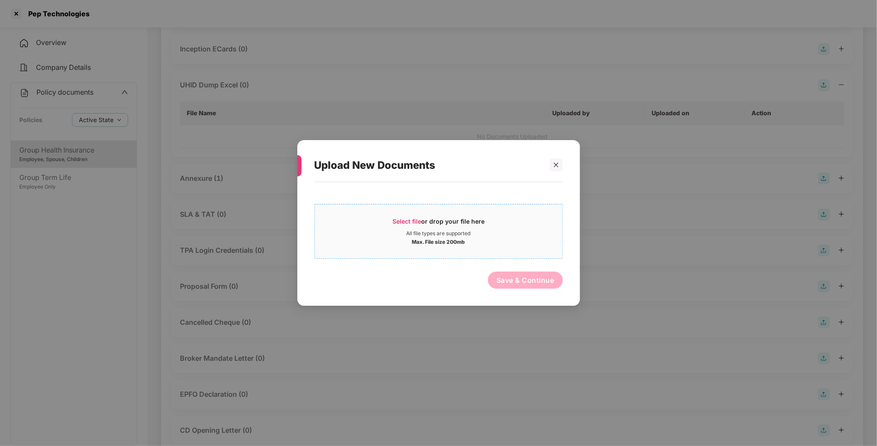
click at [412, 219] on span "Select file" at bounding box center [407, 221] width 29 height 7
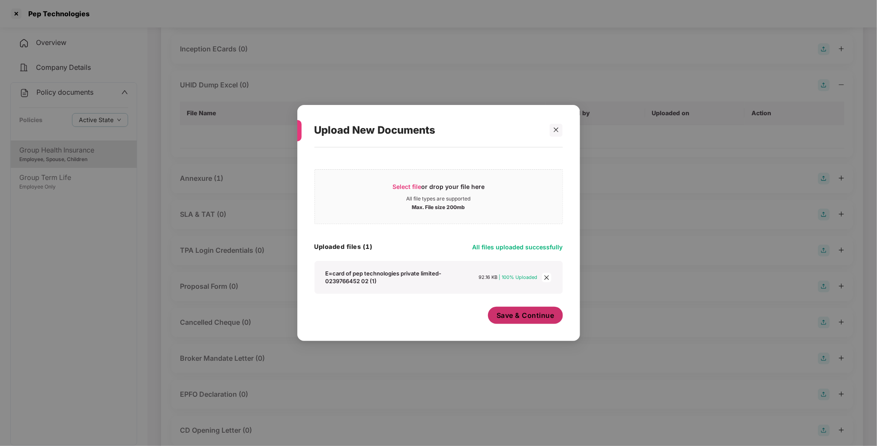
click at [531, 321] on button "Save & Continue" at bounding box center [525, 315] width 75 height 17
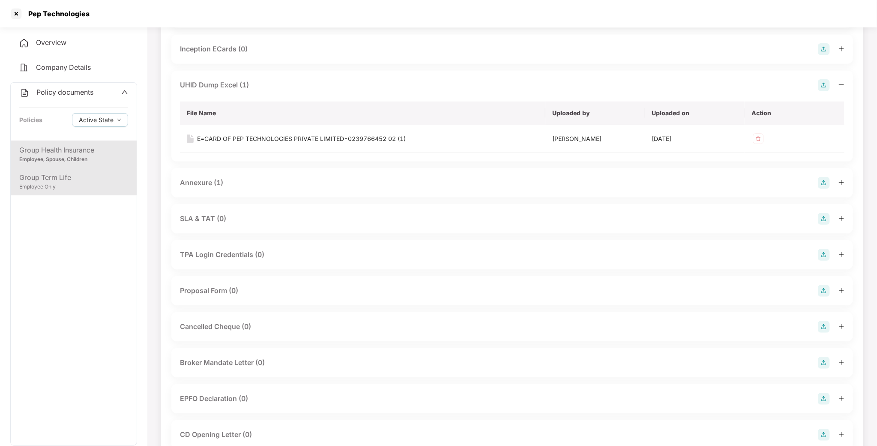
click at [38, 183] on div "Employee Only" at bounding box center [73, 187] width 109 height 8
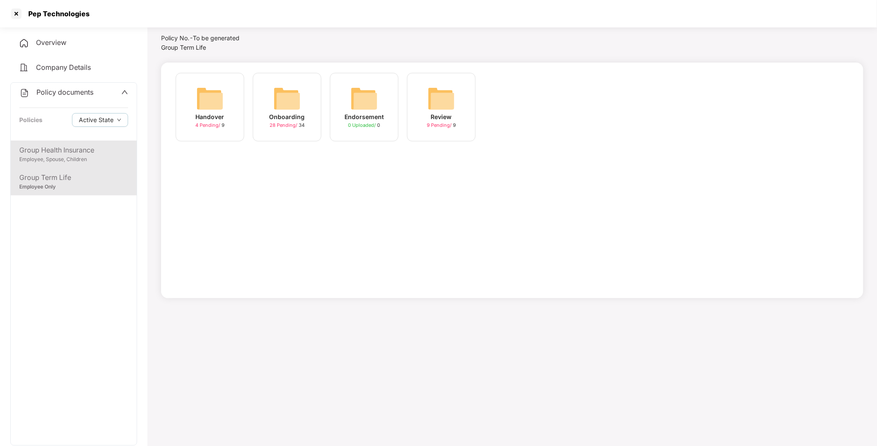
click at [95, 152] on div "Group Health Insurance" at bounding box center [73, 150] width 109 height 11
click at [87, 183] on div "Employee Only" at bounding box center [73, 187] width 109 height 8
click at [111, 162] on div "Employee, Spouse, Children" at bounding box center [73, 160] width 109 height 8
click at [11, 15] on div at bounding box center [16, 14] width 14 height 14
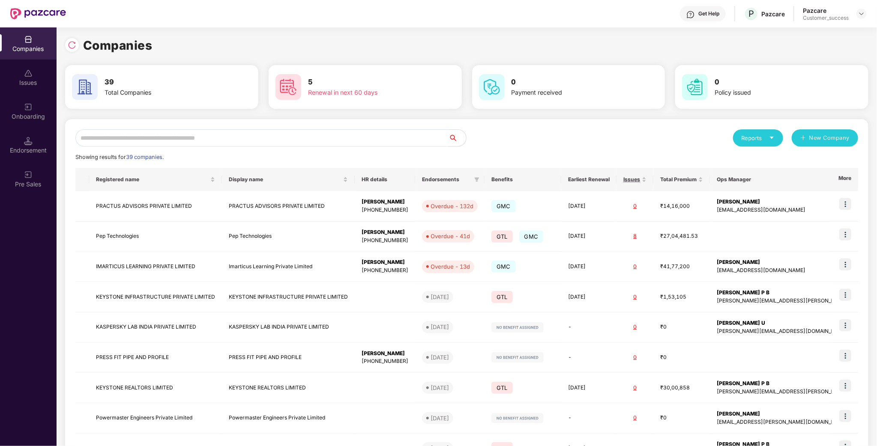
scroll to position [0, 0]
click at [868, 16] on header "Get Help P Pazcare Pazcare Customer_success" at bounding box center [438, 13] width 877 height 27
click at [867, 15] on div at bounding box center [862, 14] width 10 height 10
click at [833, 35] on div "Admin view" at bounding box center [822, 33] width 111 height 17
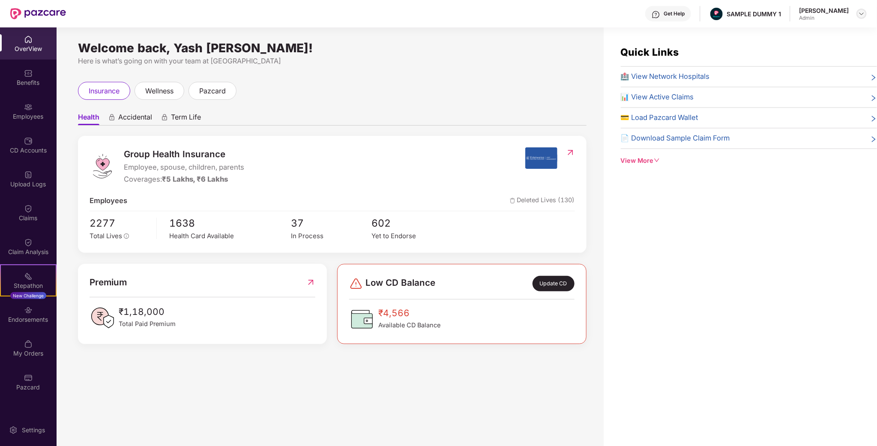
click at [862, 15] on img at bounding box center [862, 13] width 7 height 7
click at [807, 33] on div "Switch to partner view" at bounding box center [821, 33] width 111 height 17
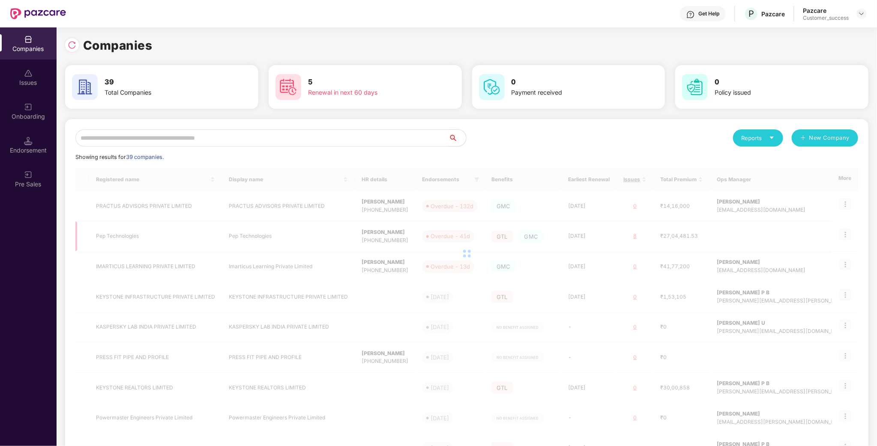
click at [301, 136] on input "text" at bounding box center [262, 137] width 374 height 17
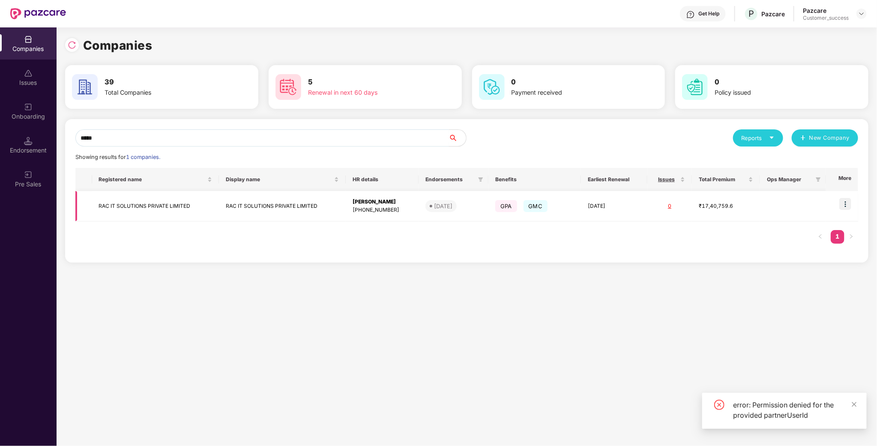
type input "*****"
click at [127, 204] on td "RAC IT SOLUTIONS PRIVATE LIMITED" at bounding box center [155, 206] width 127 height 30
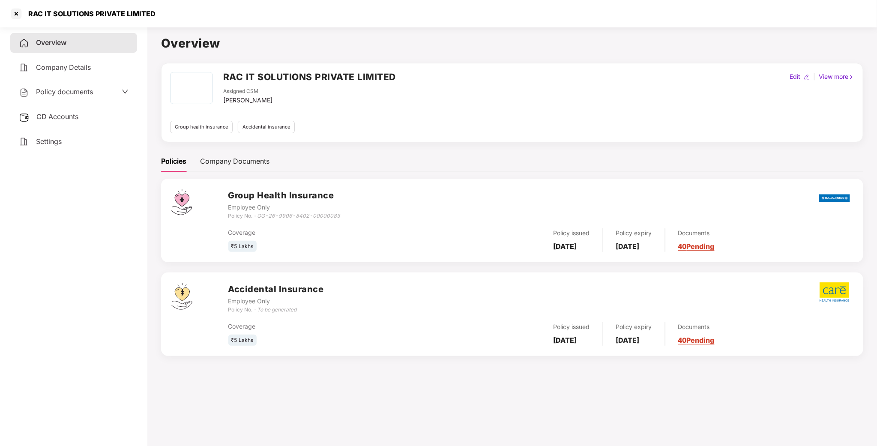
click at [60, 89] on span "Policy documents" at bounding box center [64, 91] width 57 height 9
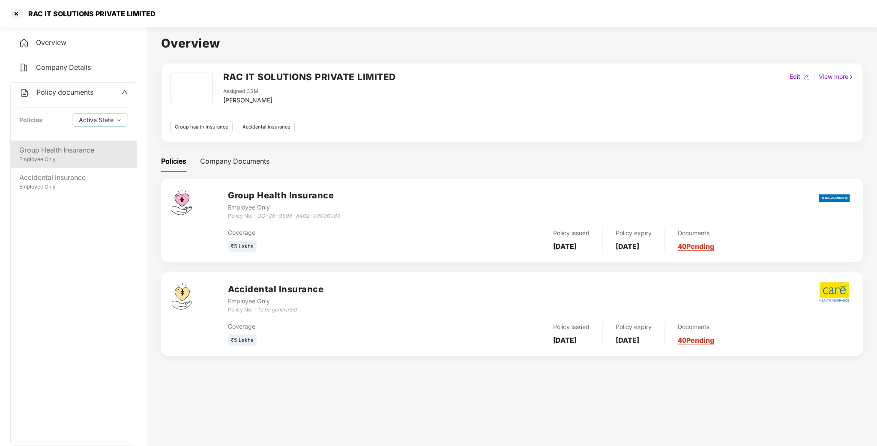
click at [86, 156] on div "Employee Only" at bounding box center [73, 160] width 109 height 8
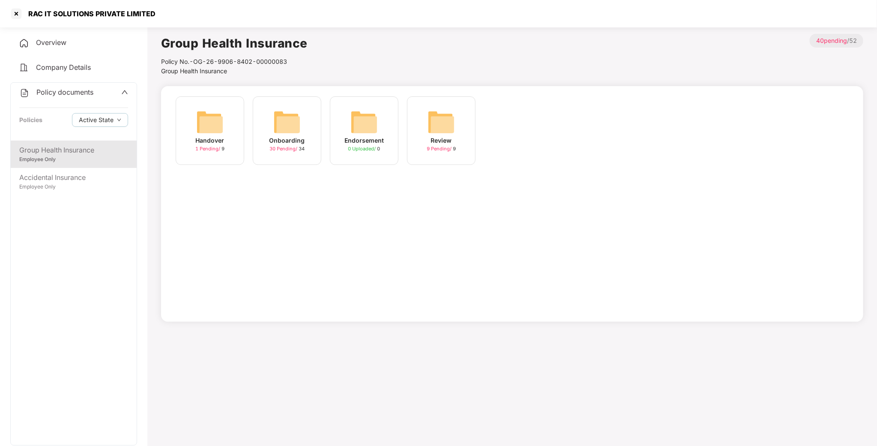
click at [304, 130] on div "Onboarding 30 Pending / 34" at bounding box center [287, 130] width 69 height 69
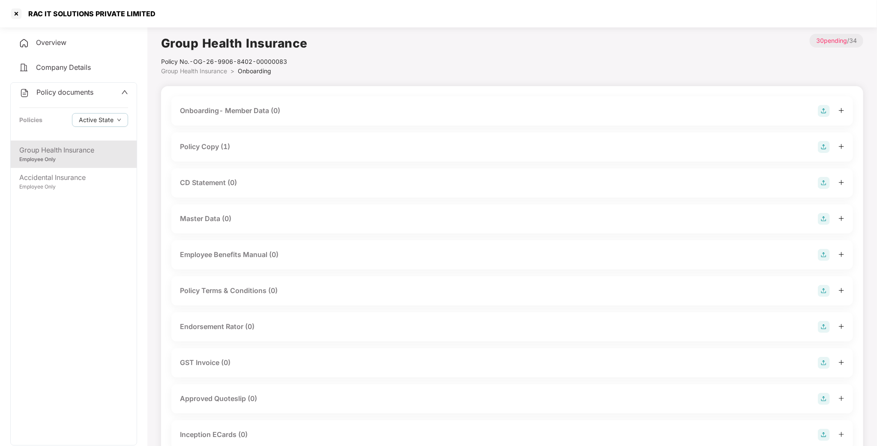
click at [217, 147] on div "Policy Copy (1)" at bounding box center [205, 146] width 50 height 11
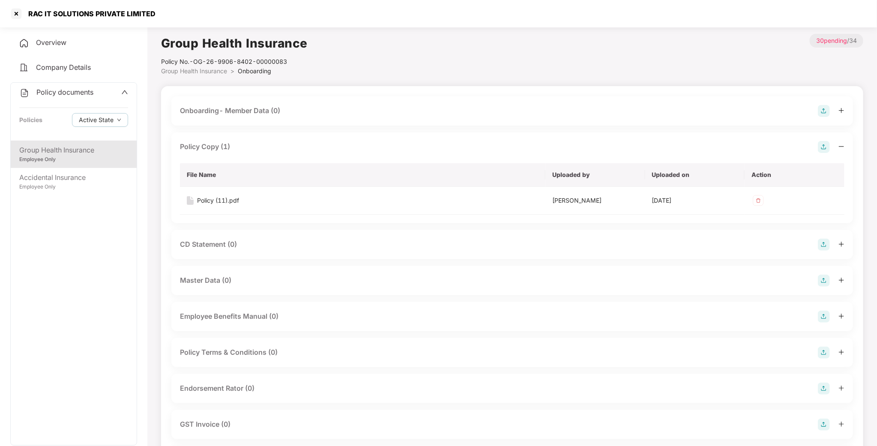
scroll to position [64, 0]
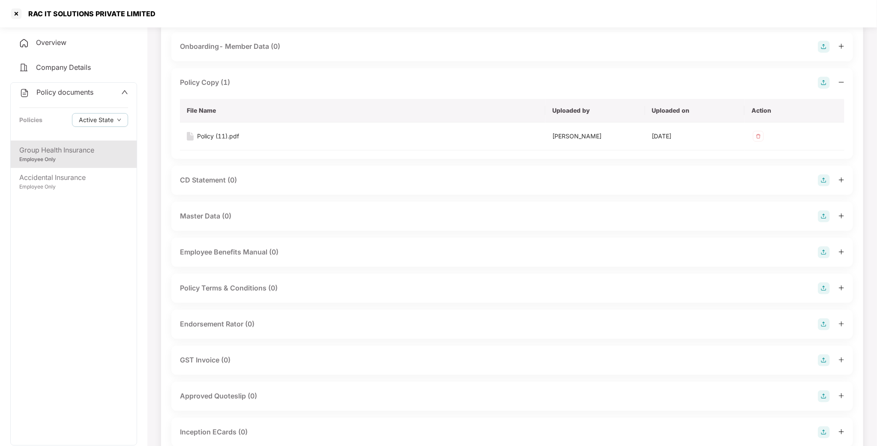
click at [209, 183] on div "CD Statement (0)" at bounding box center [208, 180] width 57 height 11
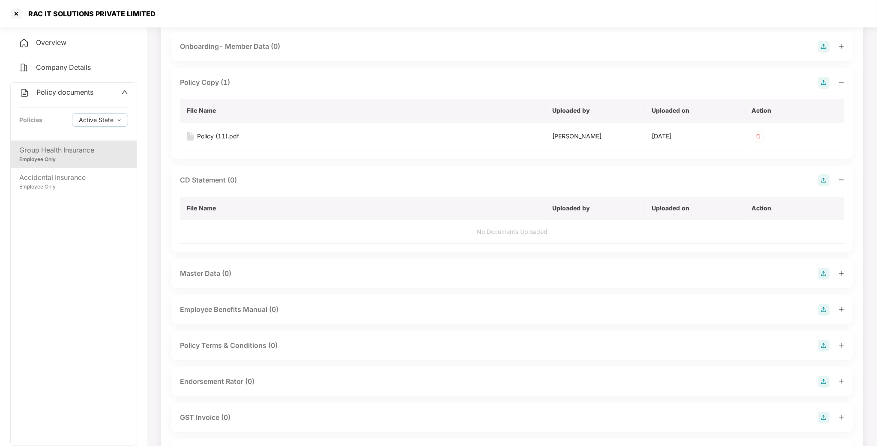
click at [219, 183] on div "CD Statement (0)" at bounding box center [208, 180] width 57 height 11
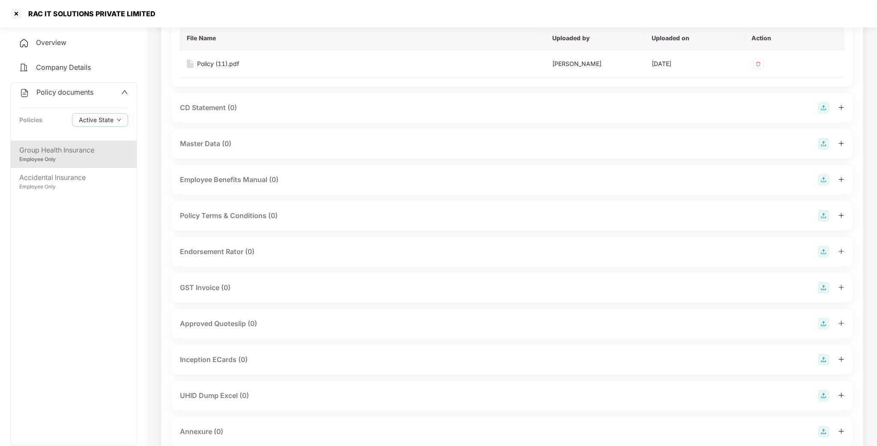
scroll to position [193, 0]
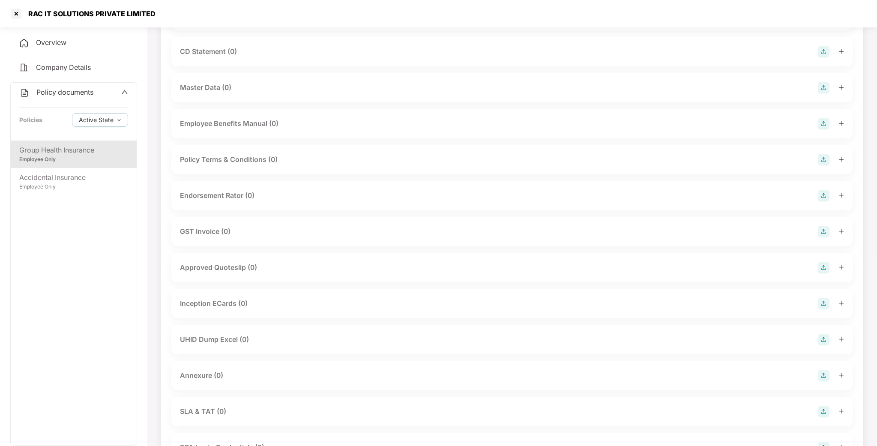
click at [201, 345] on div "UHID Dump Excel (0)" at bounding box center [214, 339] width 69 height 11
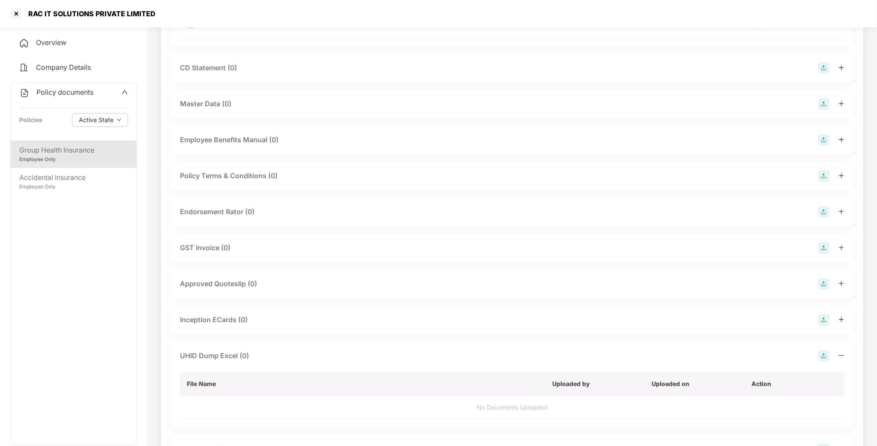
scroll to position [64, 0]
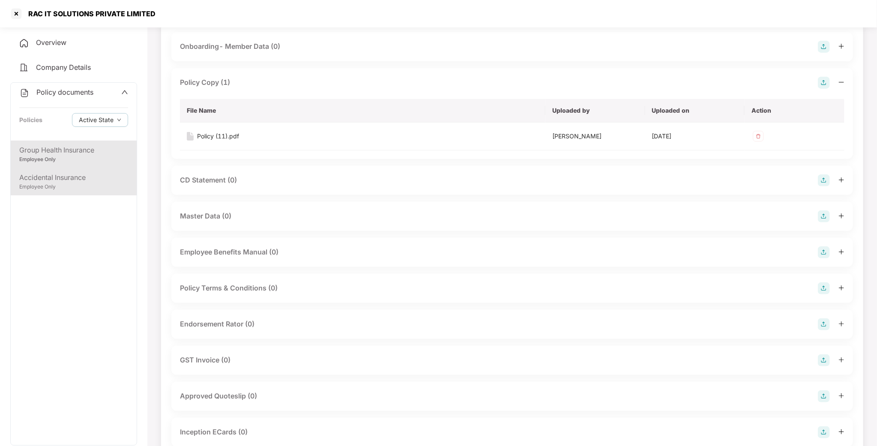
click at [78, 186] on div "Employee Only" at bounding box center [73, 187] width 109 height 8
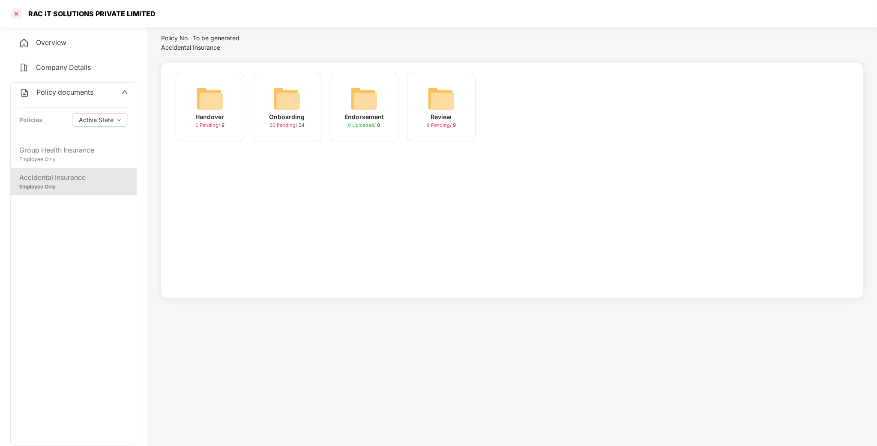
click at [21, 17] on div at bounding box center [16, 14] width 14 height 14
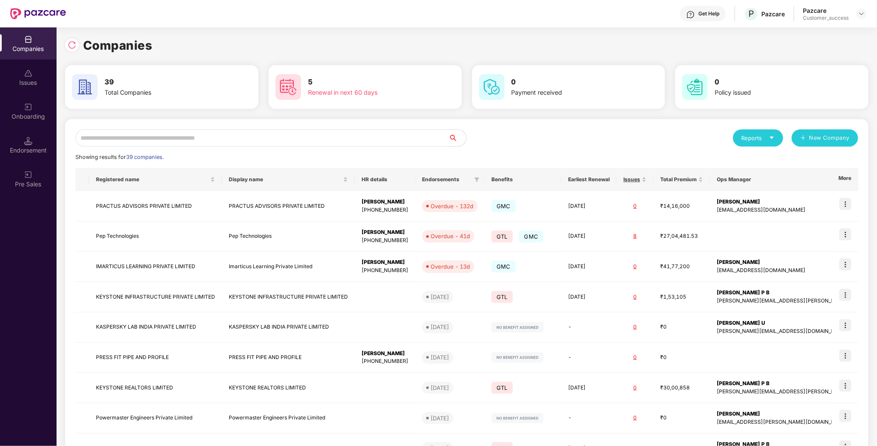
scroll to position [0, 0]
click at [289, 139] on input "text" at bounding box center [262, 137] width 374 height 17
type input "*"
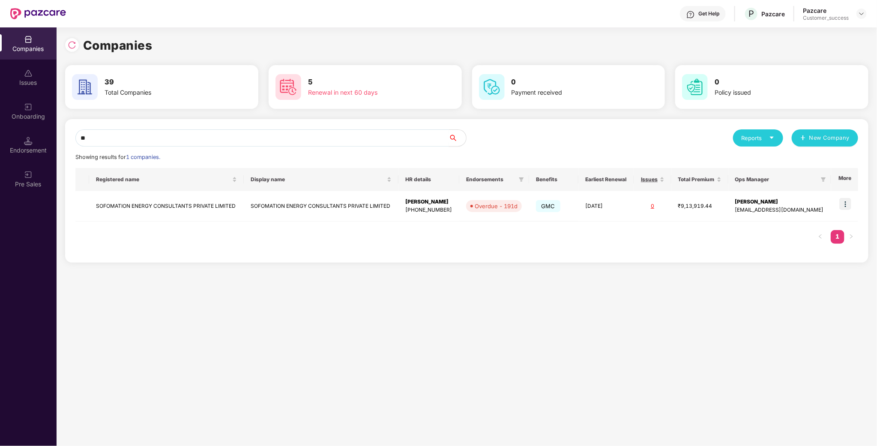
type input "*"
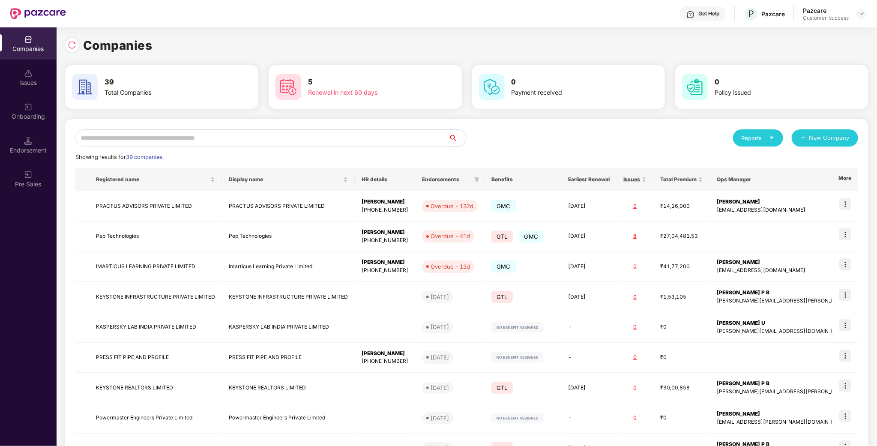
click at [166, 141] on input "text" at bounding box center [262, 137] width 374 height 17
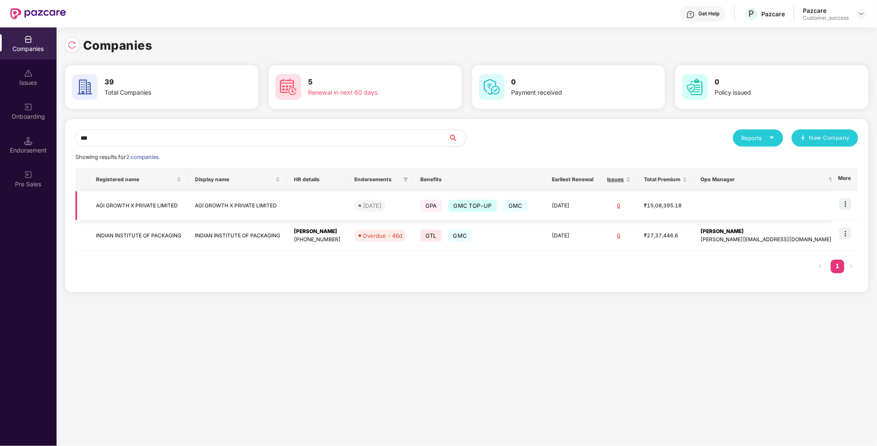
type input "***"
click at [847, 206] on img at bounding box center [846, 204] width 12 height 12
click at [161, 207] on td "AGI GROWTH X PRIVATE LIMITED" at bounding box center [138, 206] width 99 height 30
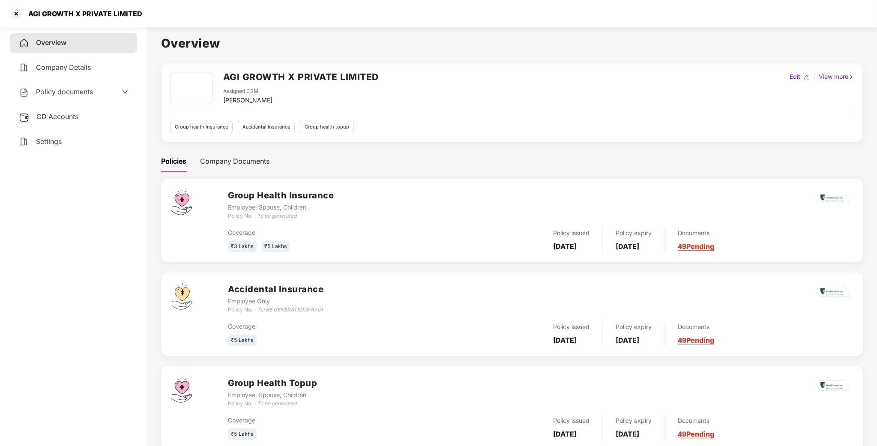
click at [79, 98] on div "Policy documents" at bounding box center [73, 92] width 127 height 20
click at [81, 87] on span "Policy documents" at bounding box center [64, 91] width 57 height 9
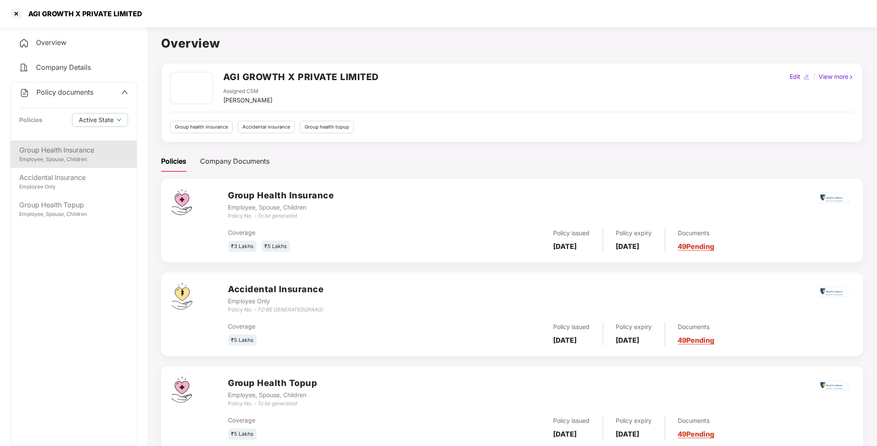
click at [60, 152] on div "Group Health Insurance" at bounding box center [73, 150] width 109 height 11
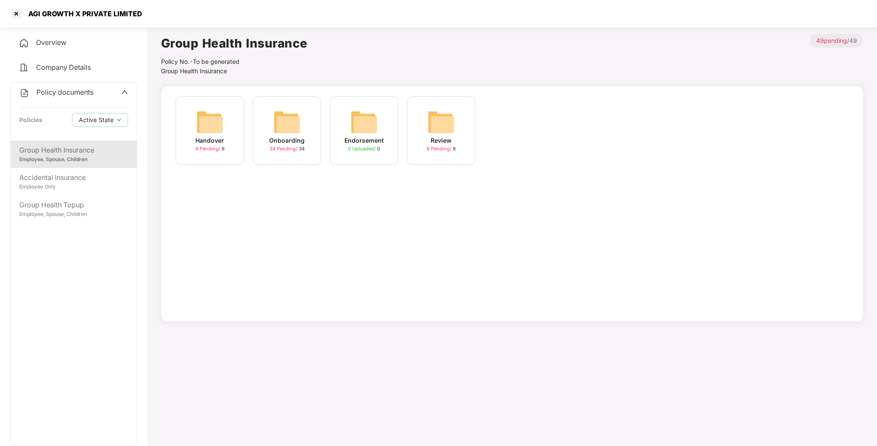
click at [291, 130] on img at bounding box center [286, 121] width 27 height 27
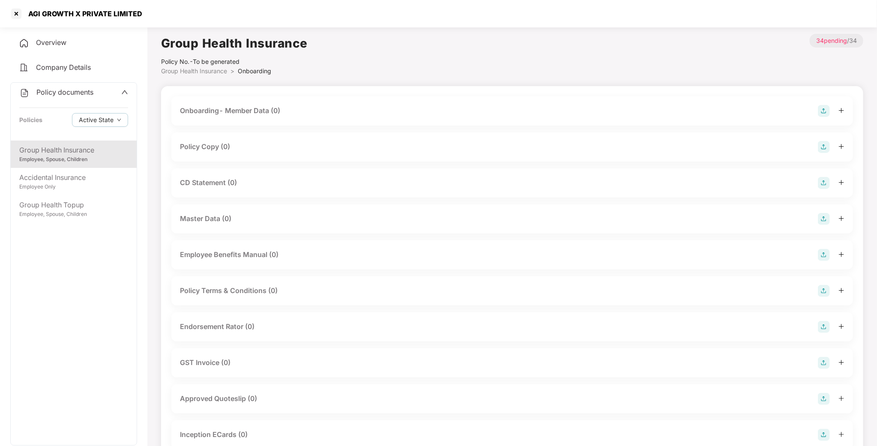
click at [214, 147] on div "Policy Copy (0)" at bounding box center [205, 146] width 50 height 11
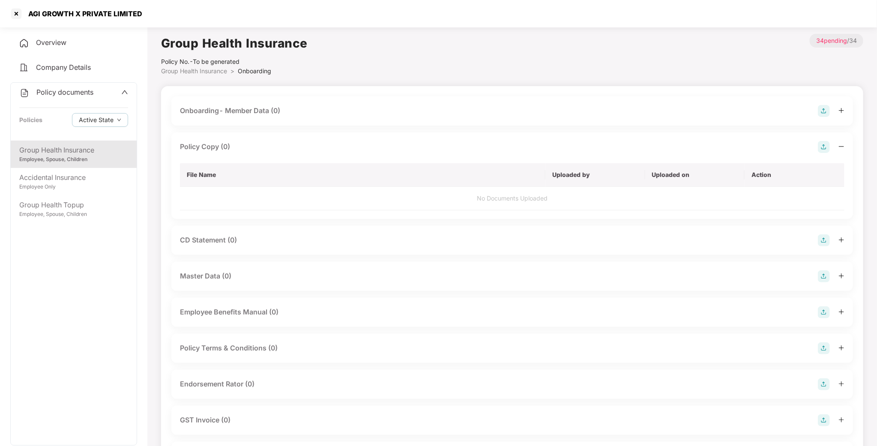
click at [8, 13] on div "AGI GROWTH X PRIVATE LIMITED" at bounding box center [438, 13] width 877 height 27
click at [9, 14] on div "AGI GROWTH X PRIVATE LIMITED" at bounding box center [438, 13] width 877 height 27
click at [12, 15] on div at bounding box center [16, 14] width 14 height 14
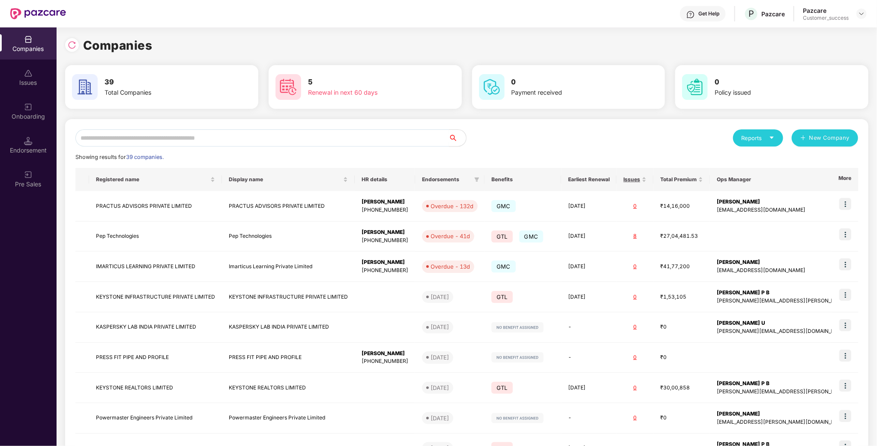
click at [156, 138] on input "text" at bounding box center [262, 137] width 374 height 17
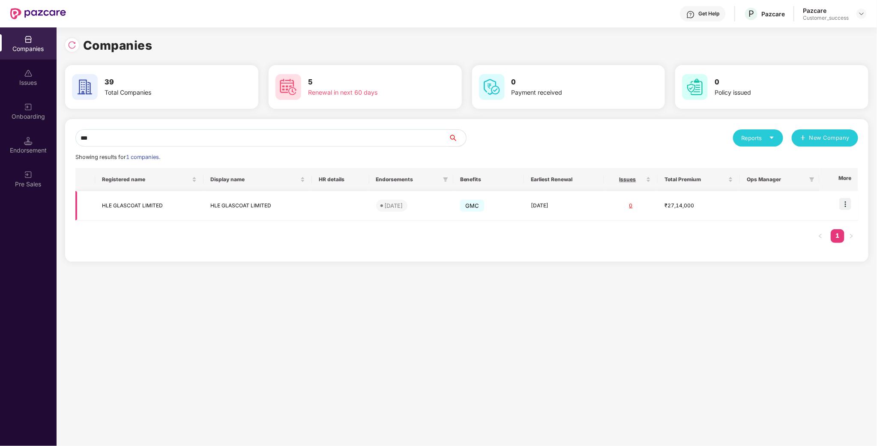
type input "***"
click at [137, 207] on td "HLE GLASCOAT LIMITED" at bounding box center [149, 206] width 108 height 30
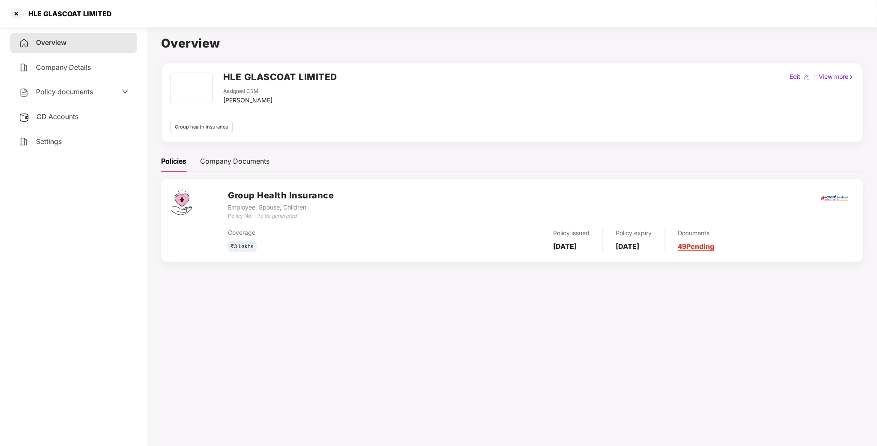
click at [76, 97] on div "Policy documents" at bounding box center [73, 92] width 127 height 20
click at [78, 95] on span "Policy documents" at bounding box center [64, 91] width 57 height 9
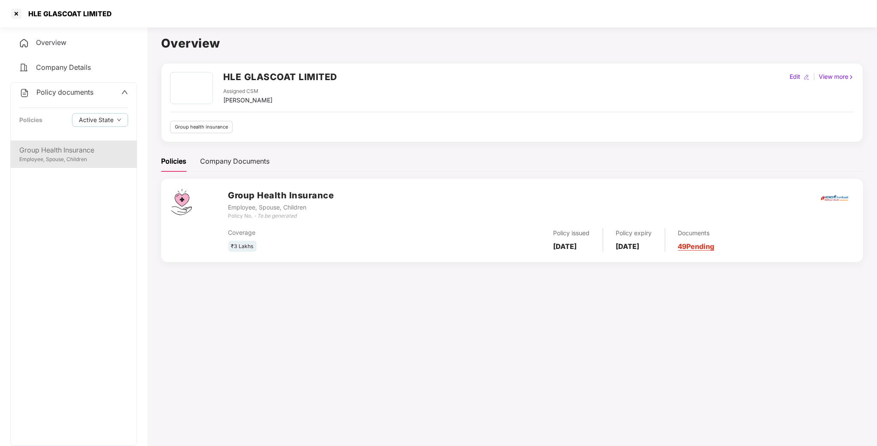
click at [33, 164] on div "Group Health Insurance Employee, Spouse, Children" at bounding box center [74, 154] width 126 height 27
